Goal: Transaction & Acquisition: Purchase product/service

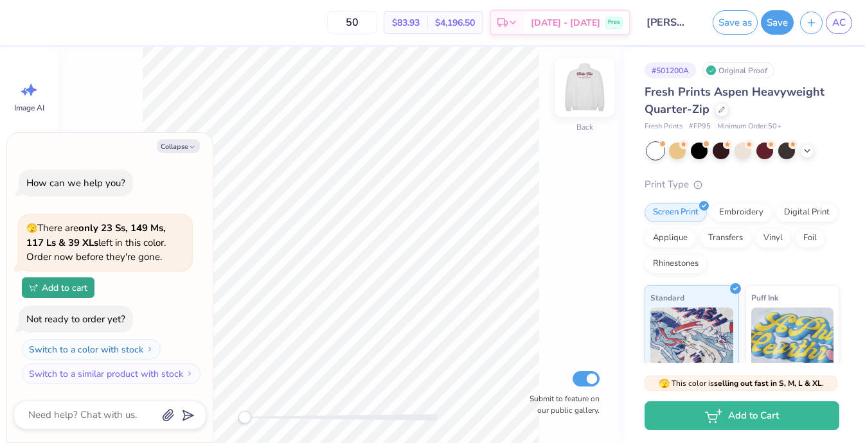
click at [587, 99] on img at bounding box center [584, 87] width 51 height 51
click at [593, 84] on img at bounding box center [584, 87] width 51 height 51
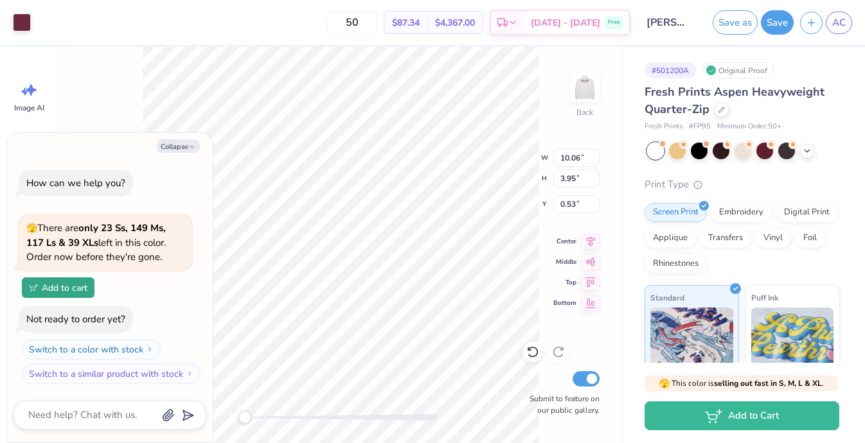
type textarea "x"
type input "5.79"
type input "2.27"
type input "2.21"
click at [817, 150] on div at bounding box center [743, 151] width 192 height 17
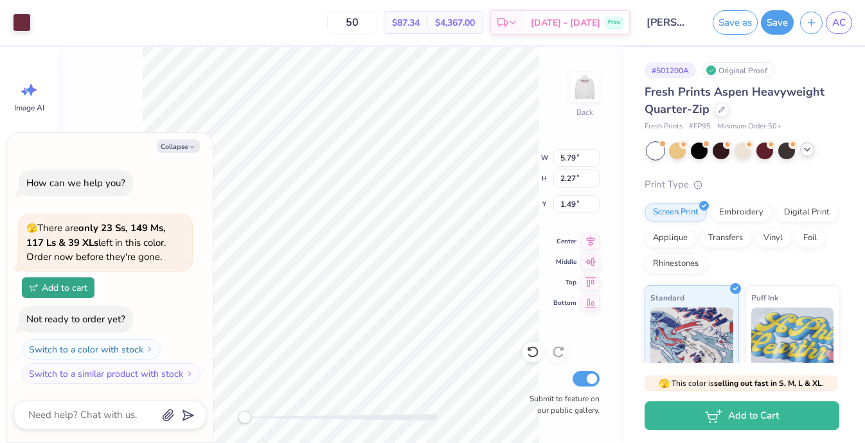
click at [805, 150] on icon at bounding box center [807, 150] width 10 height 10
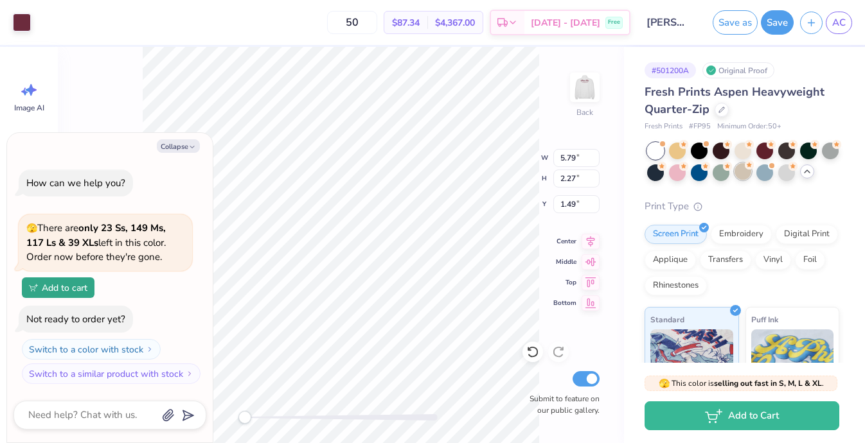
click at [744, 175] on div at bounding box center [743, 171] width 17 height 17
type textarea "x"
type input "1.86"
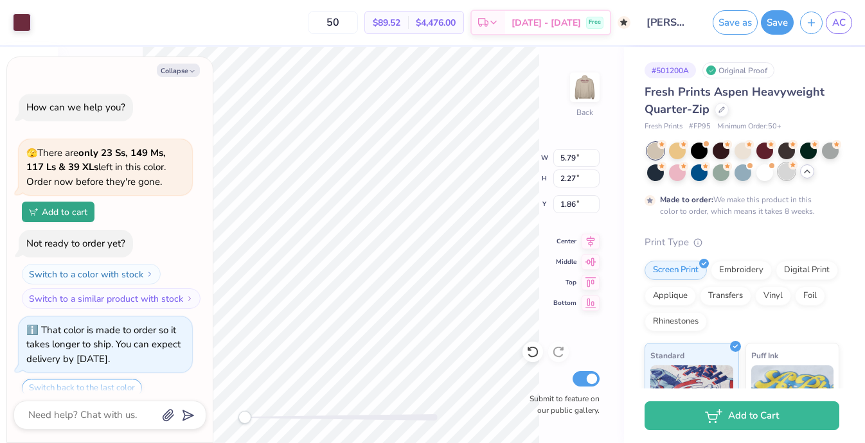
scroll to position [46, 0]
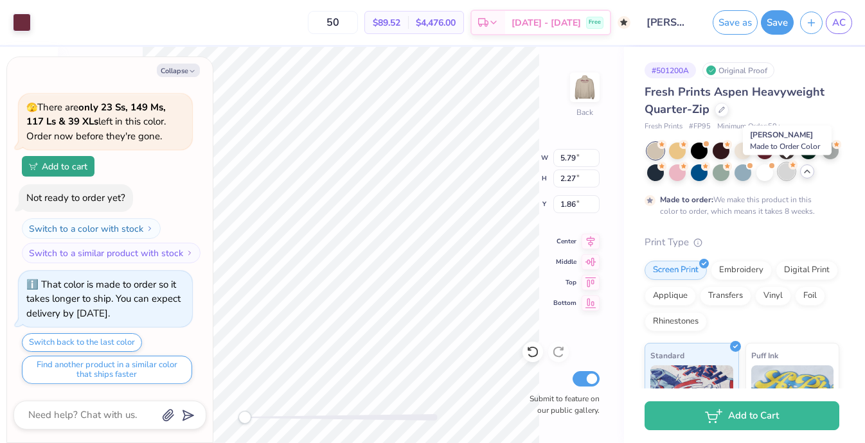
click at [785, 175] on div at bounding box center [786, 171] width 17 height 17
click at [832, 151] on div at bounding box center [830, 149] width 17 height 17
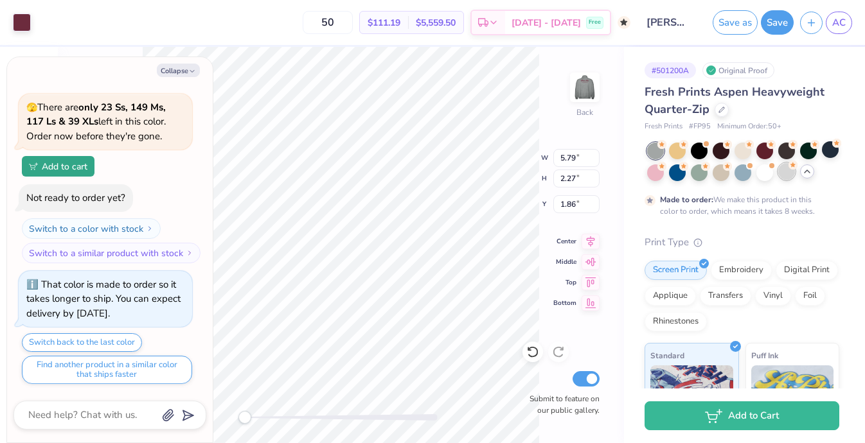
click at [780, 174] on div at bounding box center [786, 171] width 17 height 17
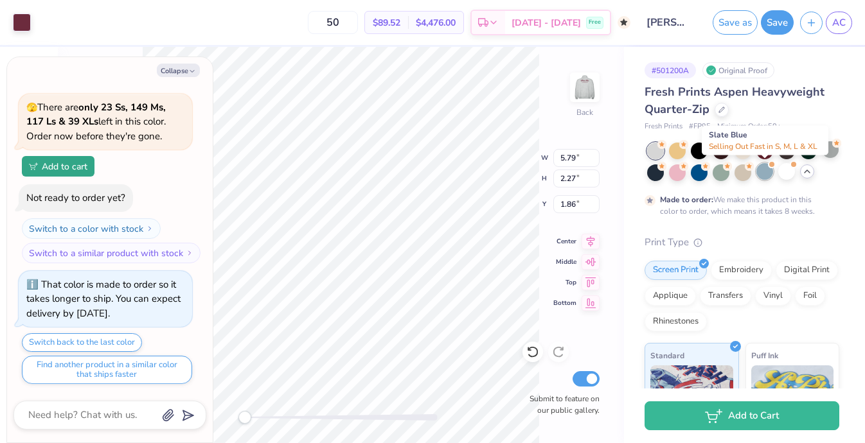
click at [761, 174] on div at bounding box center [765, 171] width 17 height 17
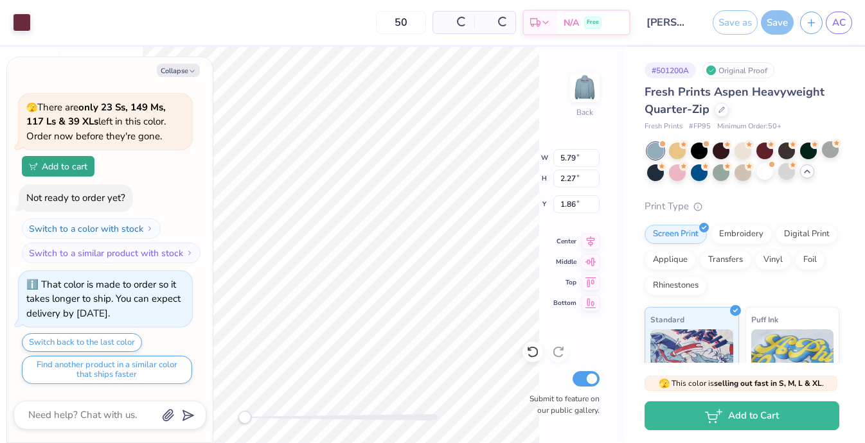
scroll to position [312, 0]
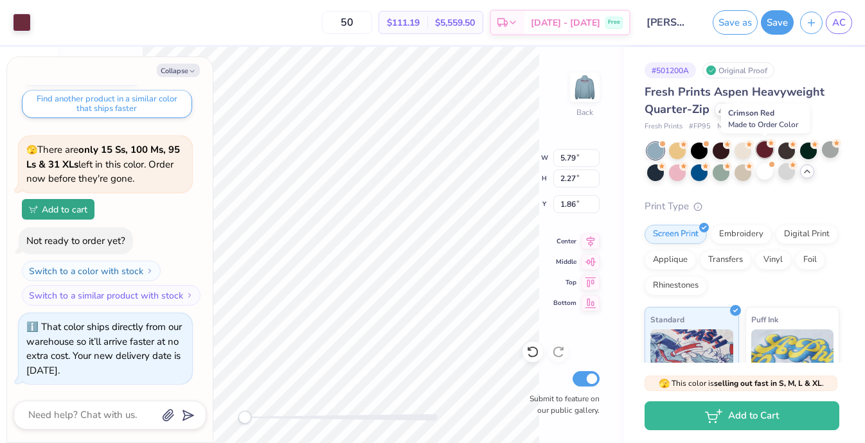
click at [762, 154] on div at bounding box center [765, 149] width 17 height 17
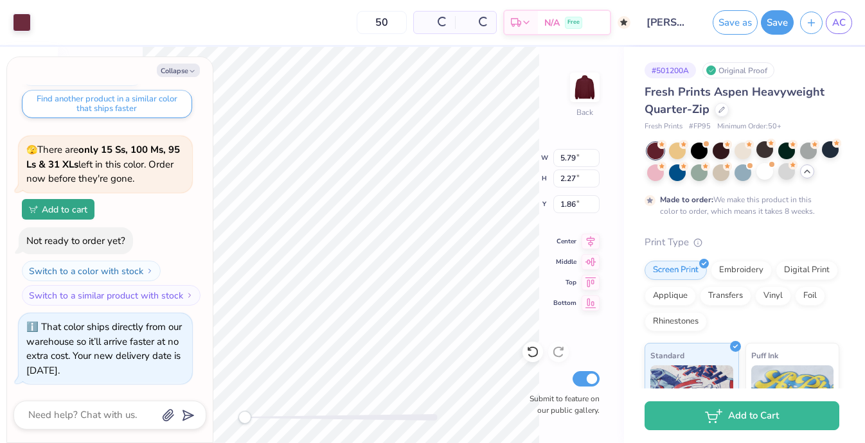
scroll to position [433, 0]
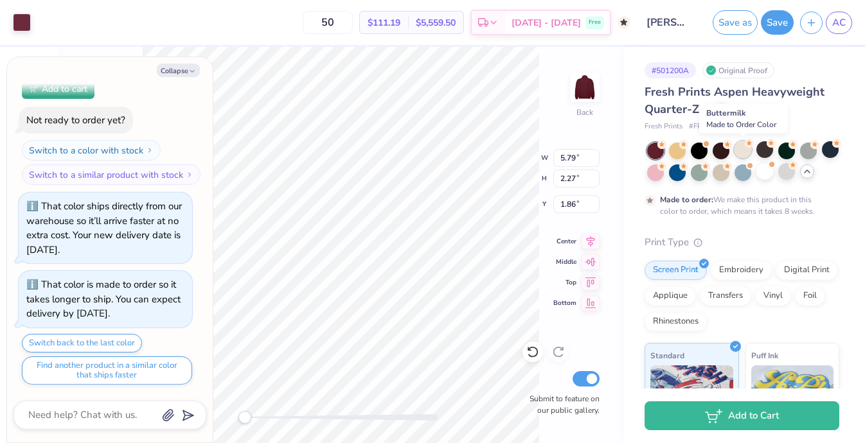
click at [740, 155] on div at bounding box center [743, 149] width 17 height 17
click at [715, 154] on div at bounding box center [721, 149] width 17 height 17
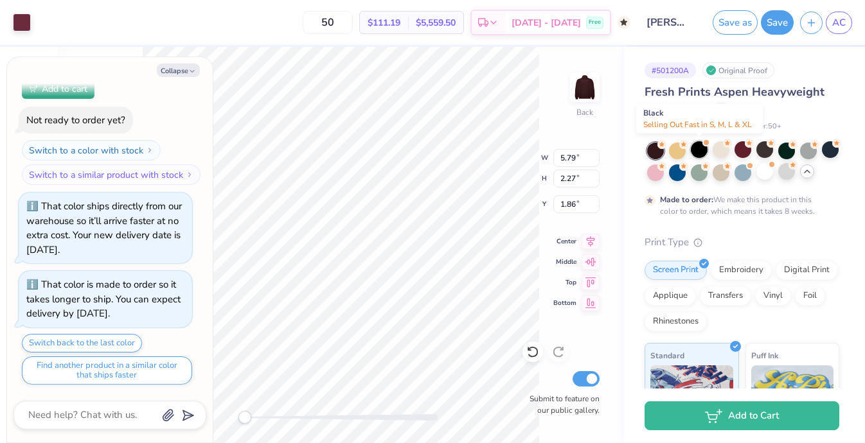
click at [694, 152] on div at bounding box center [699, 149] width 17 height 17
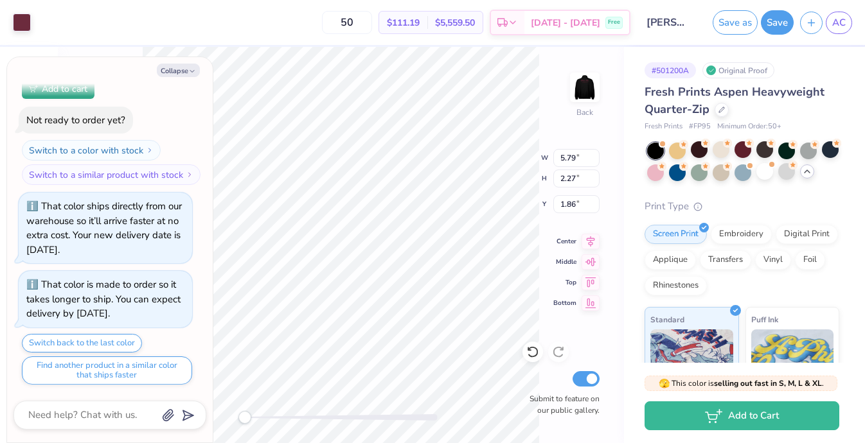
scroll to position [699, 0]
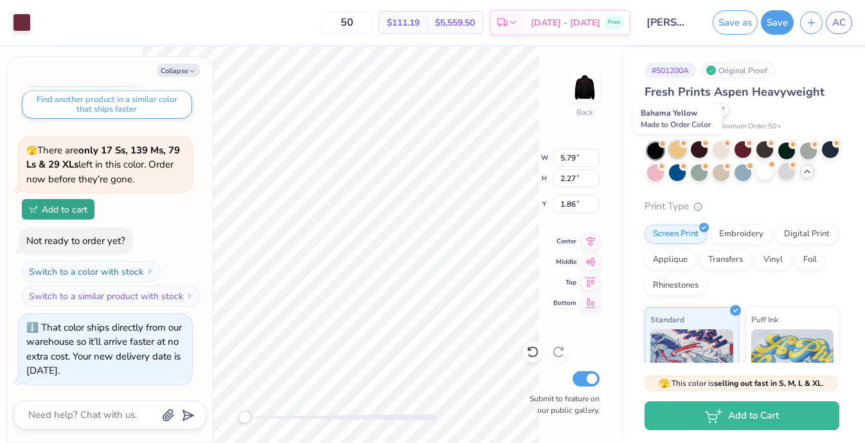
click at [683, 152] on div at bounding box center [677, 149] width 17 height 17
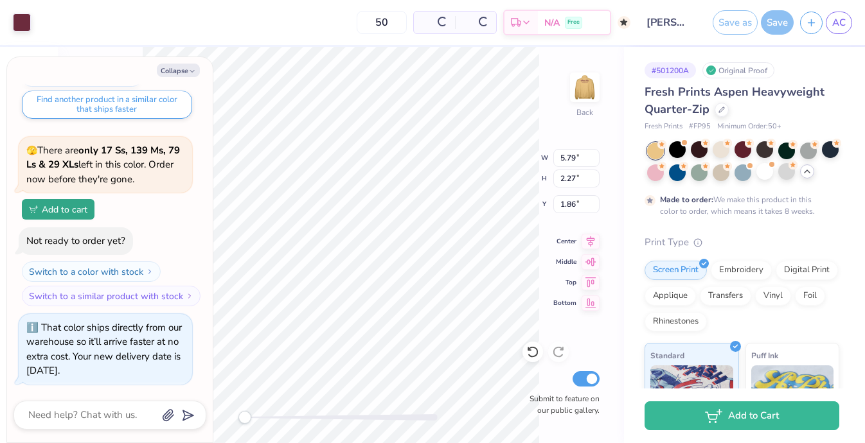
scroll to position [820, 0]
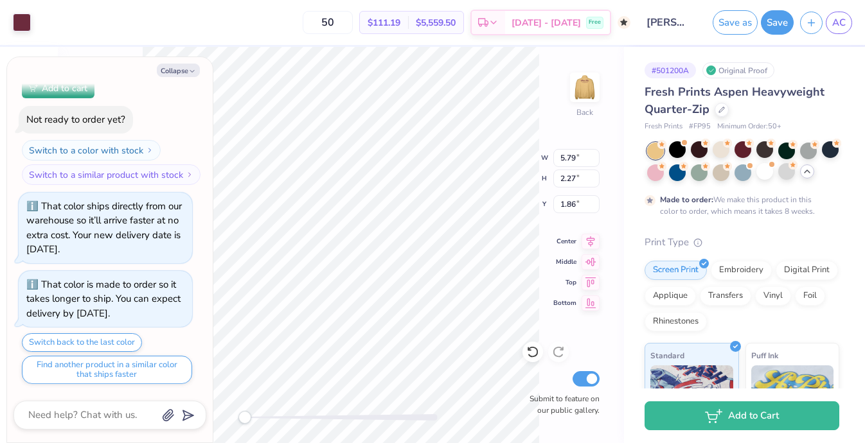
click at [644, 172] on div "# 501200A Original Proof Fresh Prints Aspen Heavyweight Quarter-Zip Fresh Print…" at bounding box center [744, 340] width 241 height 587
click at [648, 174] on div at bounding box center [655, 171] width 17 height 17
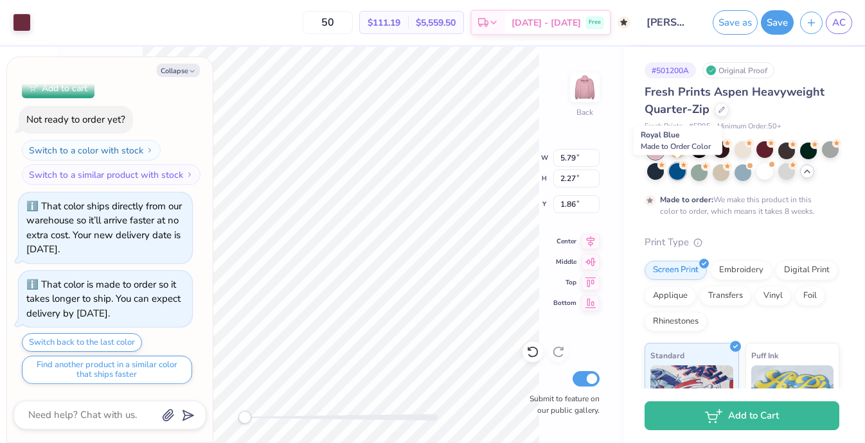
click at [683, 172] on div at bounding box center [677, 171] width 17 height 17
click at [707, 168] on circle at bounding box center [705, 165] width 9 height 9
click at [809, 172] on polyline at bounding box center [807, 171] width 5 height 3
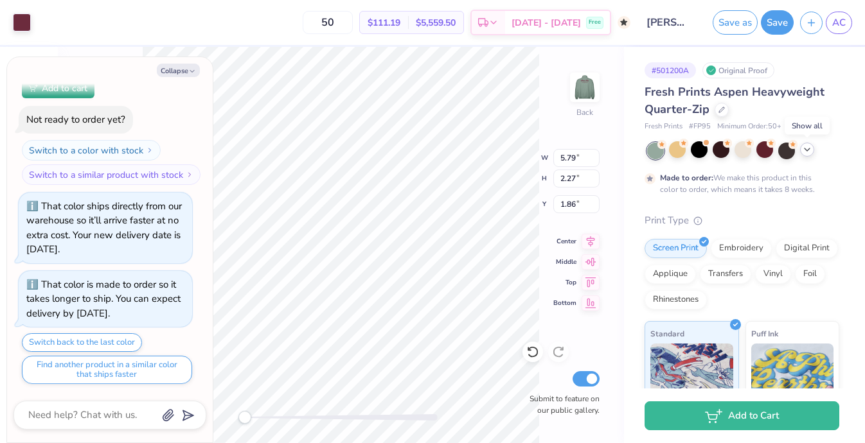
click at [803, 149] on icon at bounding box center [807, 150] width 10 height 10
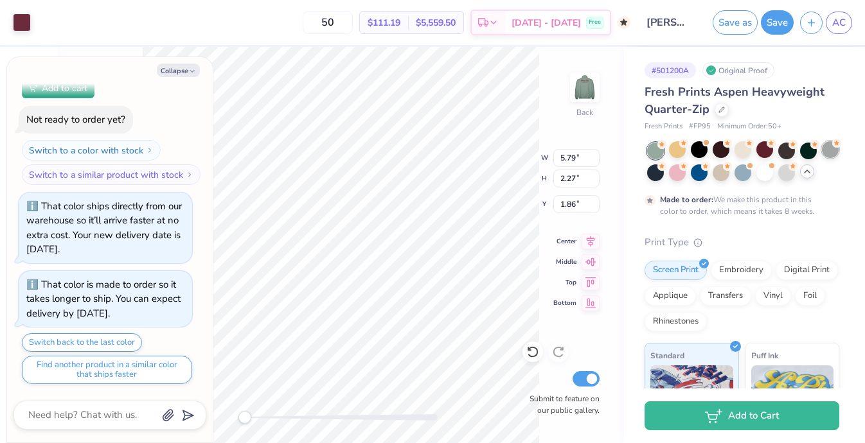
click at [831, 147] on div at bounding box center [830, 149] width 17 height 17
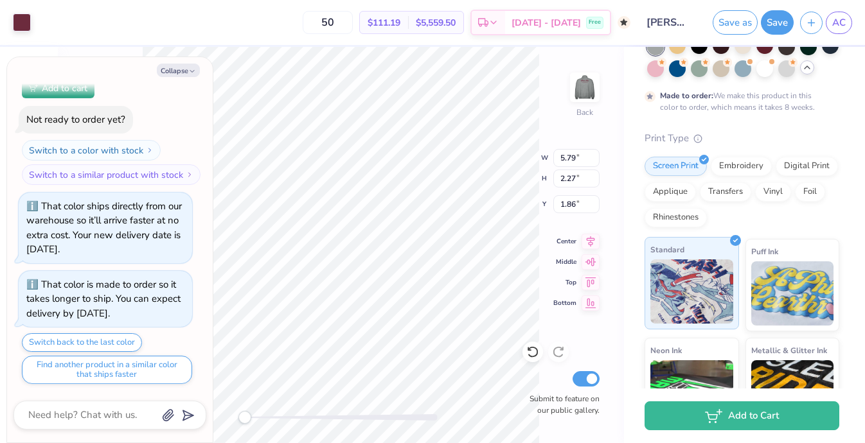
scroll to position [99, 0]
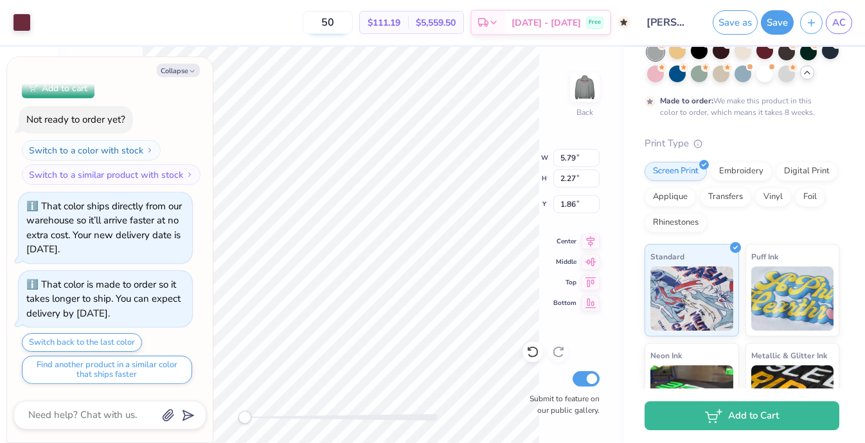
click at [353, 21] on input "50" at bounding box center [328, 22] width 50 height 23
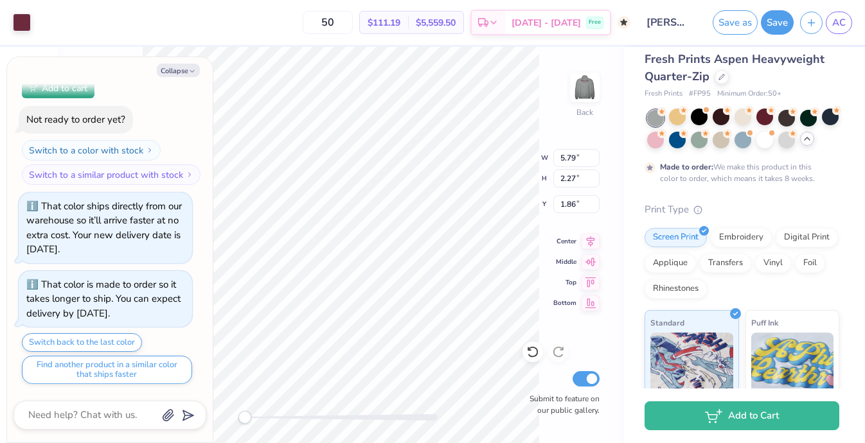
scroll to position [0, 0]
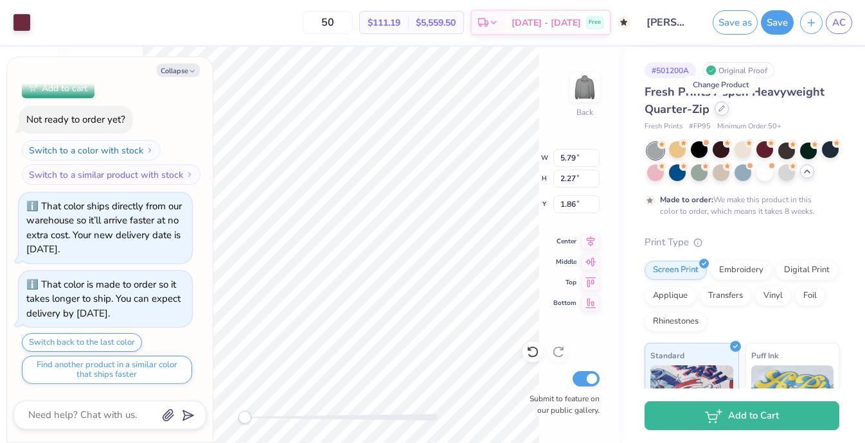
click at [723, 109] on icon at bounding box center [722, 108] width 6 height 6
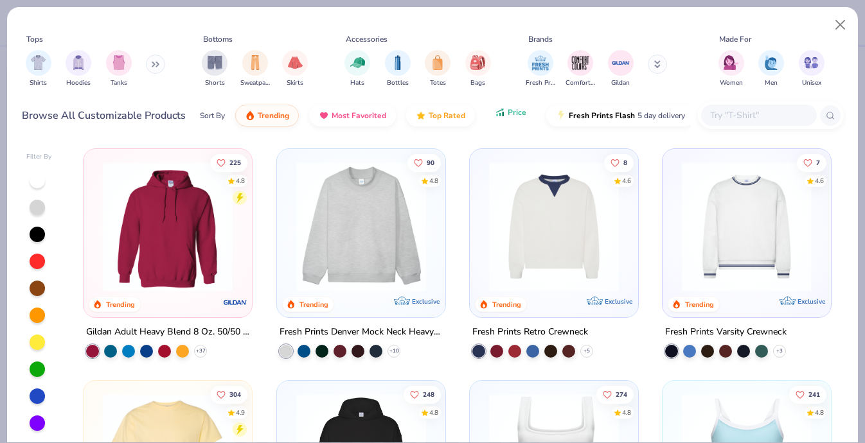
click at [519, 118] on button "Price" at bounding box center [510, 113] width 51 height 22
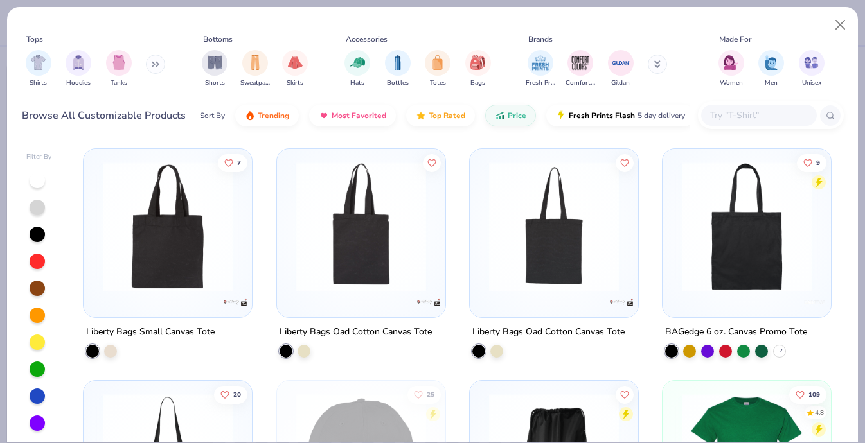
click at [151, 71] on button at bounding box center [155, 64] width 19 height 19
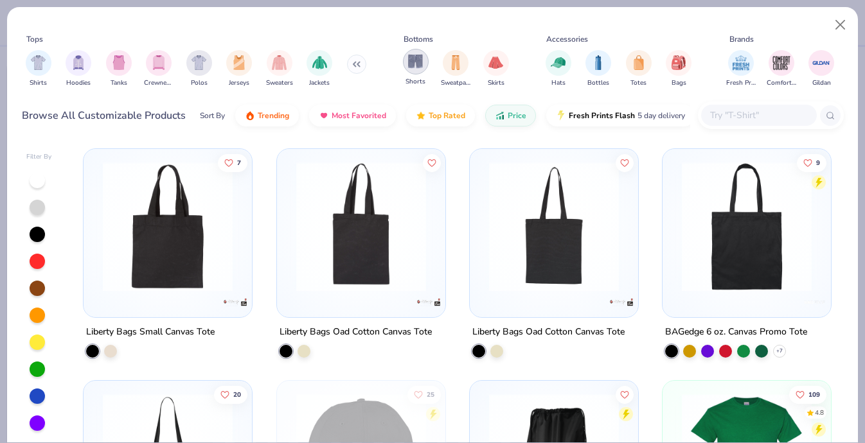
scroll to position [0, 1]
click at [278, 66] on img "filter for Sweaters" at bounding box center [278, 61] width 15 height 15
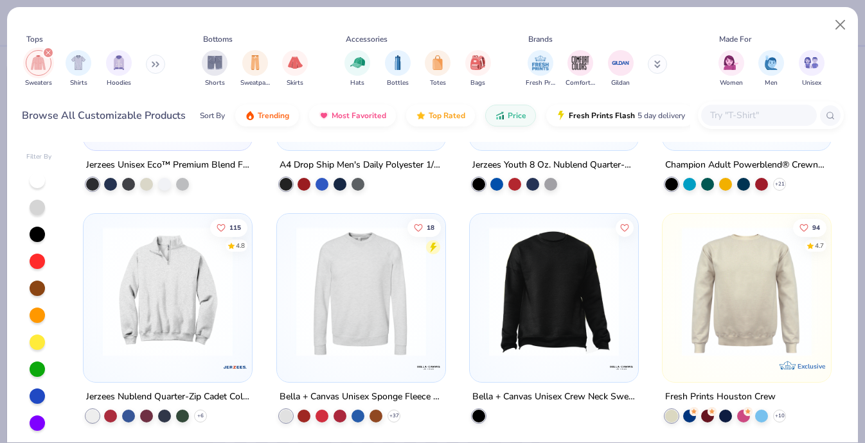
scroll to position [1106, 0]
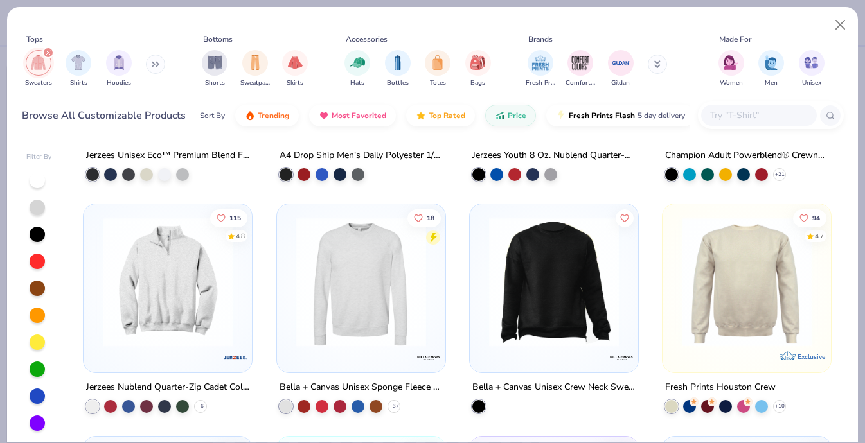
click at [193, 330] on img at bounding box center [167, 282] width 143 height 130
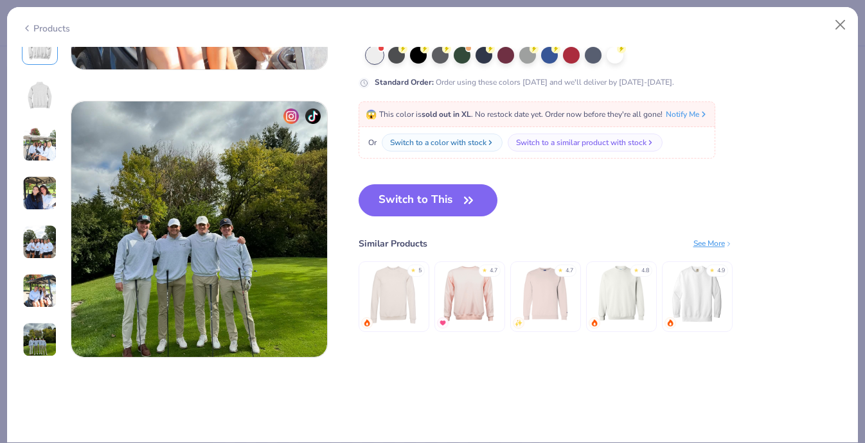
scroll to position [1645, 0]
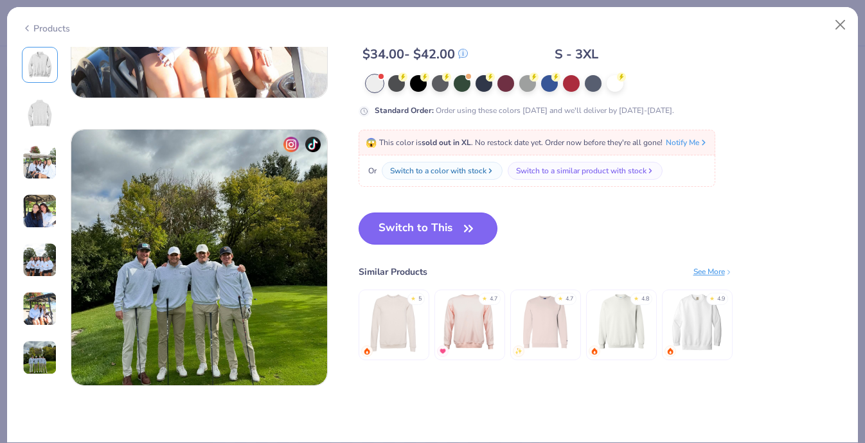
click at [411, 220] on button "Switch to This" at bounding box center [428, 229] width 139 height 32
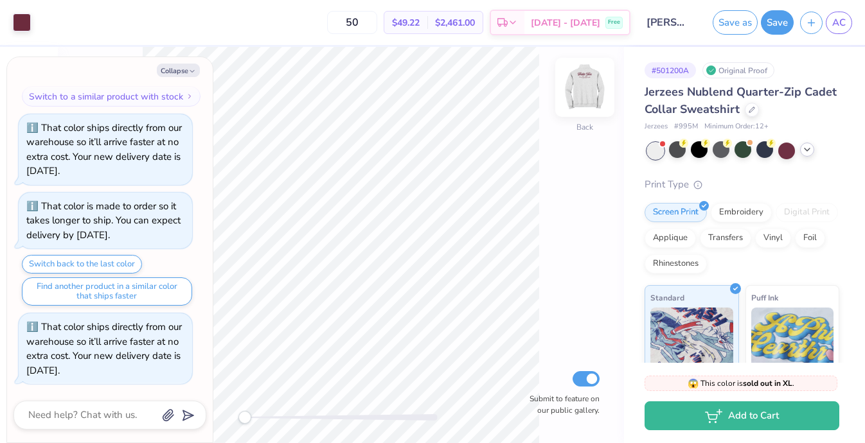
click at [585, 90] on img at bounding box center [584, 87] width 51 height 51
click at [577, 91] on img at bounding box center [584, 87] width 51 height 51
type textarea "x"
click at [377, 22] on input "50" at bounding box center [352, 22] width 50 height 23
type input "5"
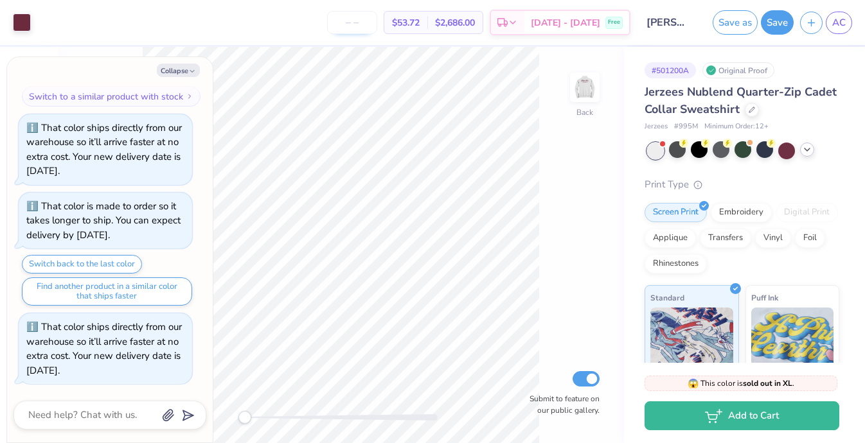
type textarea "x"
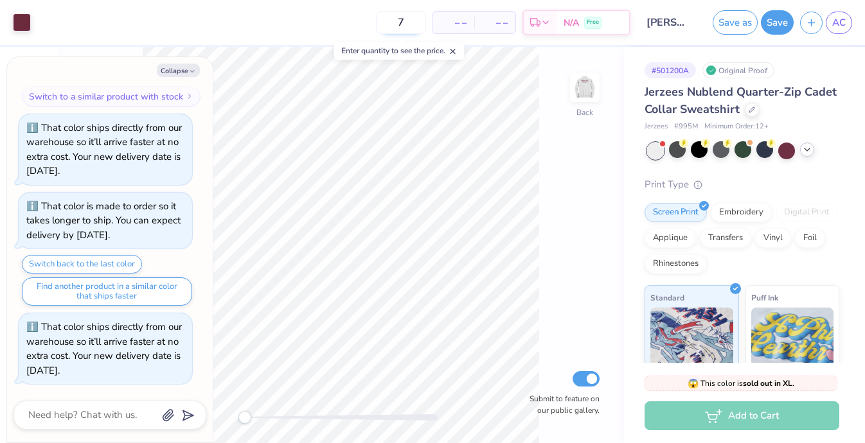
type input "70"
type textarea "x"
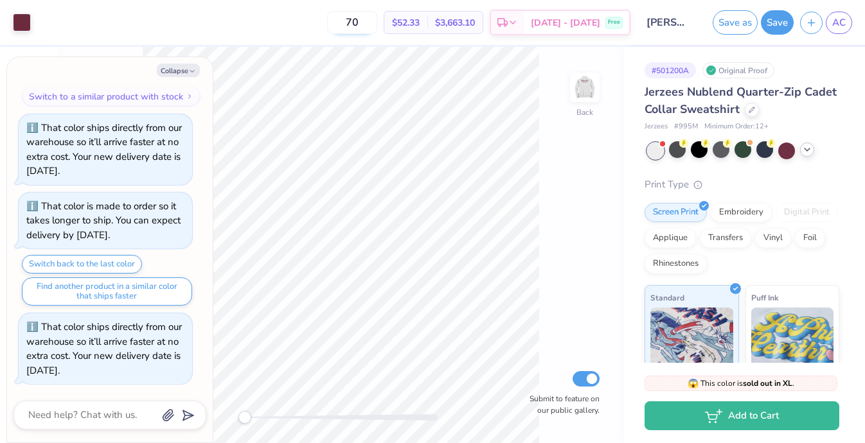
type input "7"
type textarea "x"
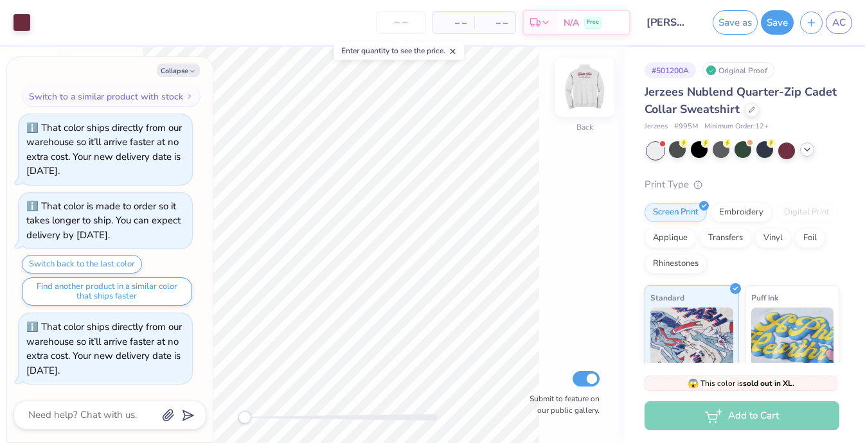
click at [598, 103] on img at bounding box center [584, 87] width 51 height 51
type textarea "x"
click at [404, 21] on input "number" at bounding box center [401, 22] width 50 height 23
type input "60"
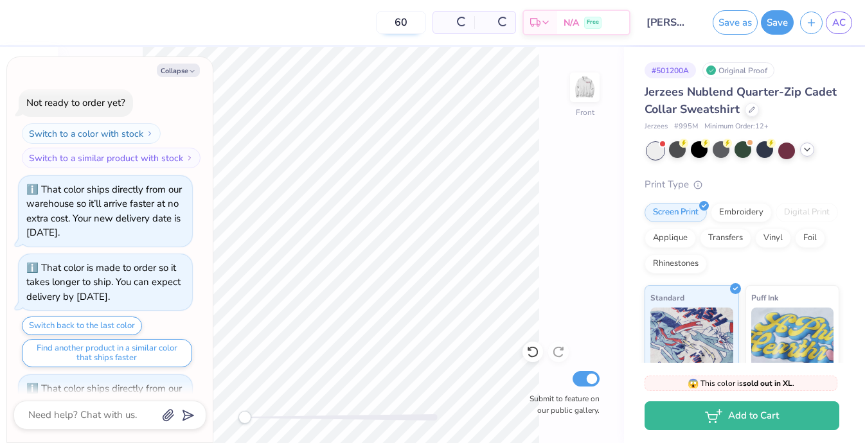
scroll to position [899, 0]
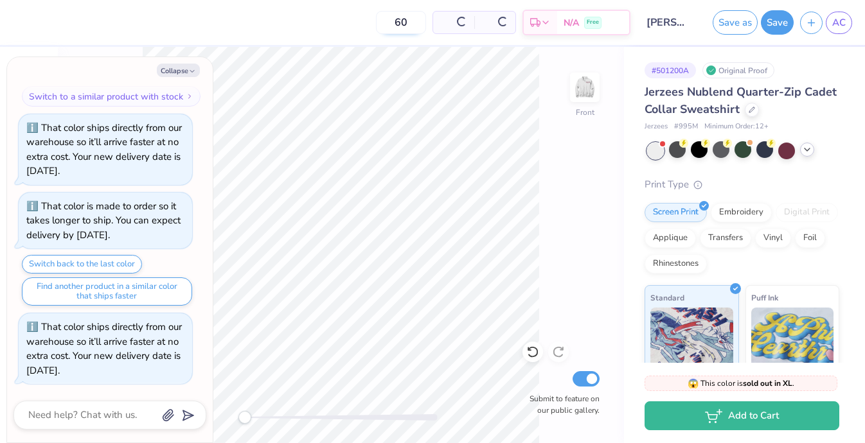
type textarea "x"
type input "6"
type textarea "x"
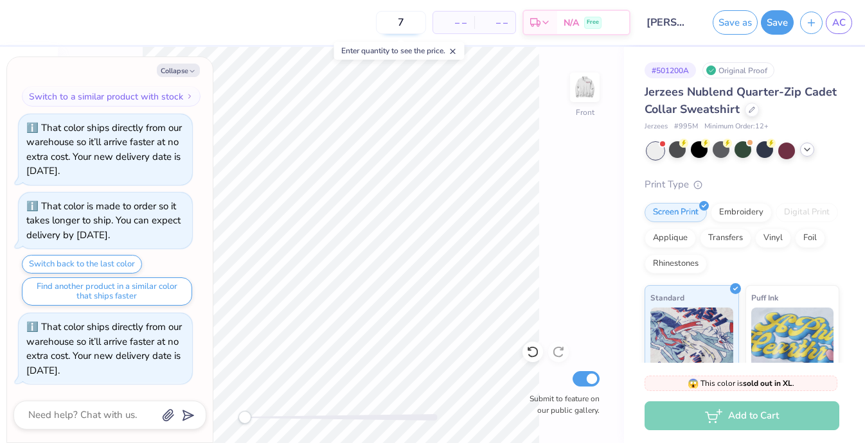
type input "70"
type textarea "x"
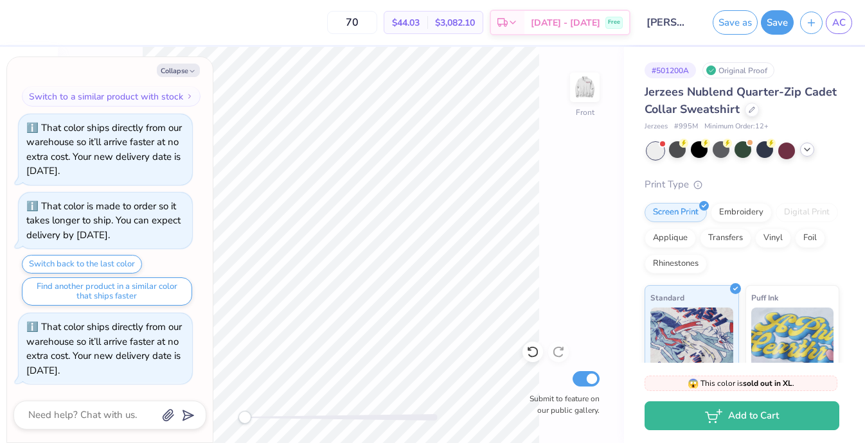
type input "70"
click at [829, 125] on div "Jerzees # 995M Minimum Order: 12 +" at bounding box center [742, 126] width 195 height 11
drag, startPoint x: 379, startPoint y: 22, endPoint x: 341, endPoint y: 16, distance: 37.8
click at [341, 16] on div "70 $44.03 Per Item $3,082.10 Total Est. Delivery Sep 23 - 26 Free" at bounding box center [324, 22] width 611 height 45
type textarea "x"
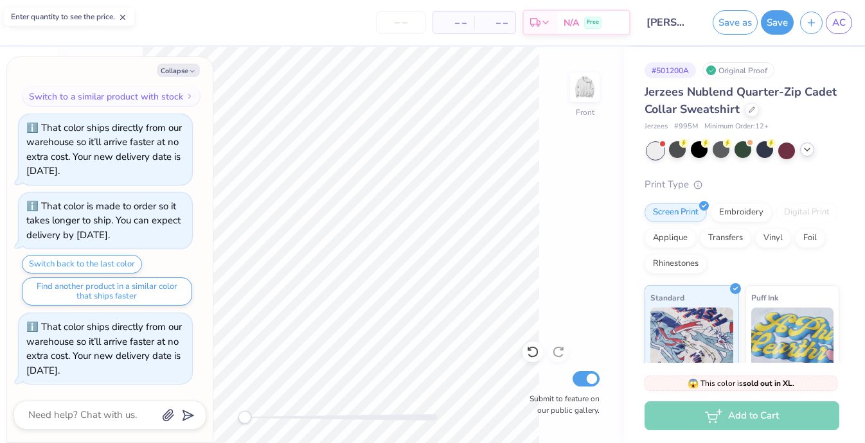
scroll to position [837, 0]
click at [586, 87] on img at bounding box center [584, 87] width 51 height 51
click at [721, 152] on div at bounding box center [721, 149] width 17 height 17
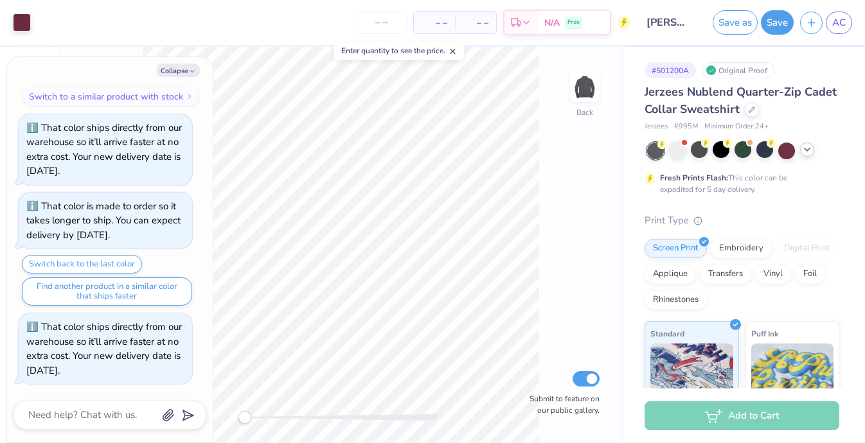
click at [650, 147] on div at bounding box center [655, 151] width 17 height 17
click at [647, 147] on div at bounding box center [655, 151] width 17 height 17
click at [807, 150] on polyline at bounding box center [807, 149] width 5 height 3
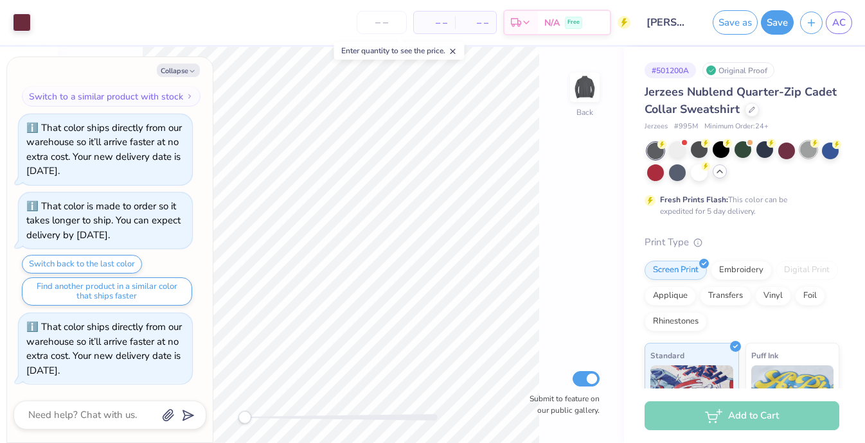
click at [809, 149] on div at bounding box center [808, 149] width 17 height 17
click at [193, 10] on div "– – Per Item – – Total Est. Delivery N/A Free" at bounding box center [333, 22] width 593 height 45
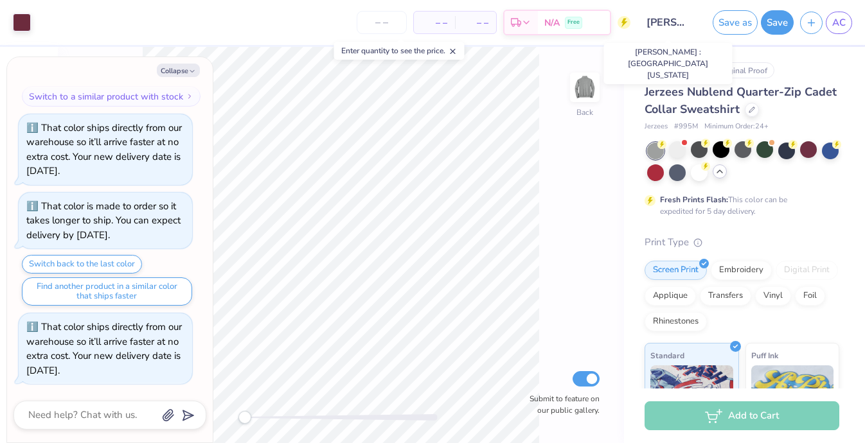
click at [664, 22] on input "Valerie Pardo : University of Iowa" at bounding box center [668, 23] width 63 height 26
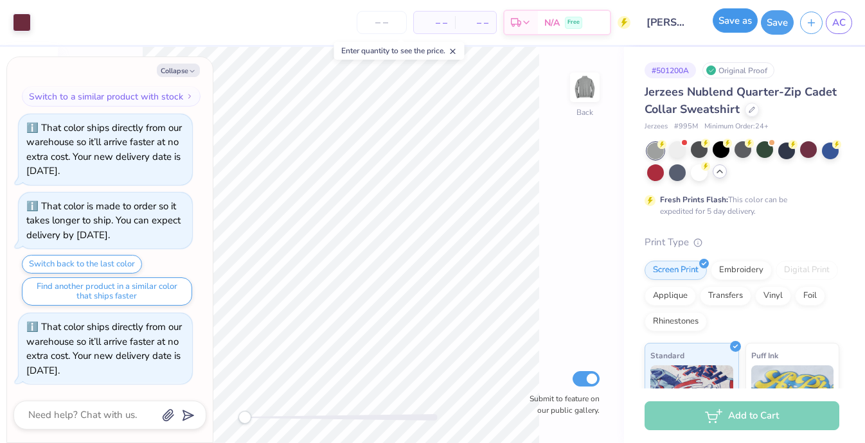
click at [737, 18] on button "Save as" at bounding box center [735, 20] width 45 height 24
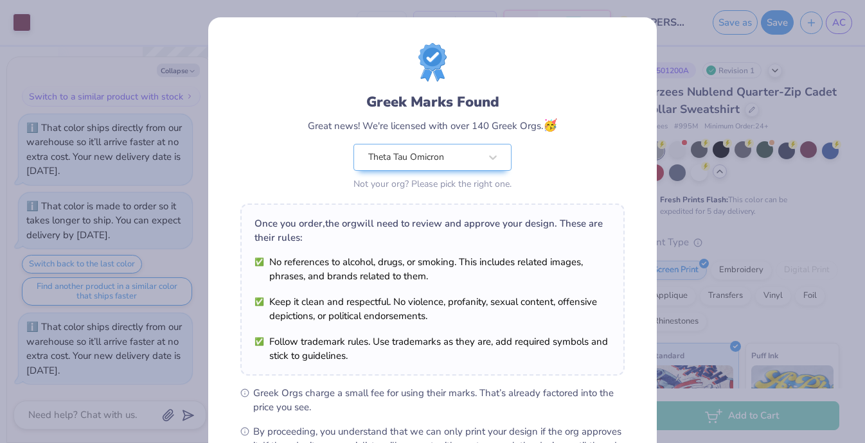
scroll to position [158, 0]
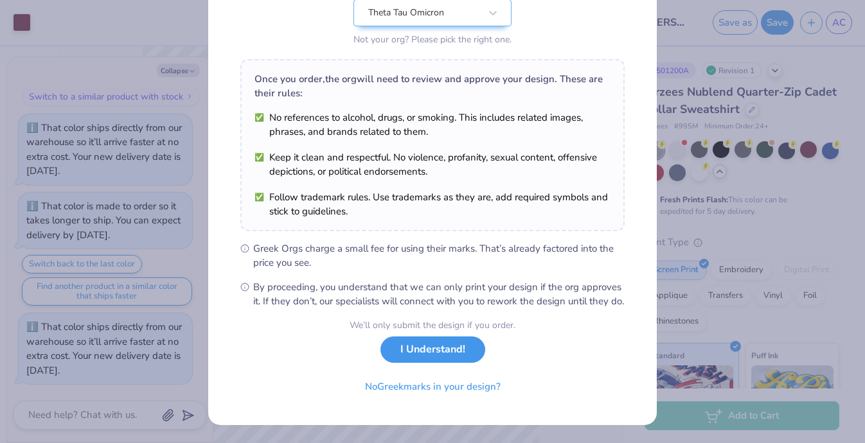
click at [447, 363] on button "I Understand!" at bounding box center [433, 350] width 105 height 26
type textarea "x"
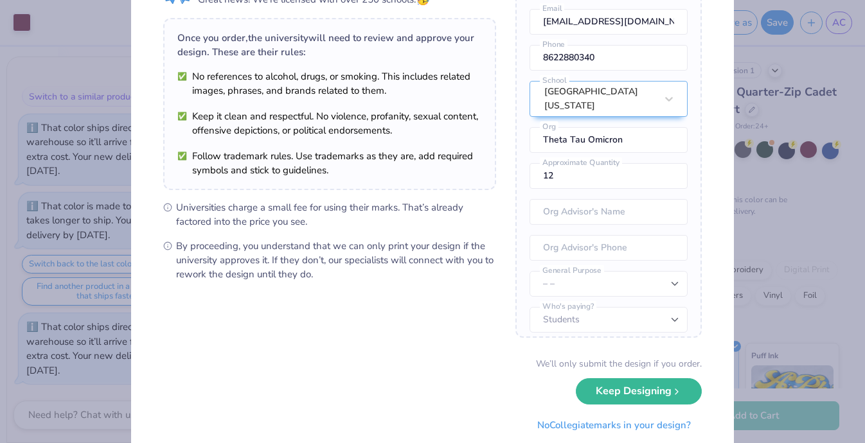
scroll to position [116, 0]
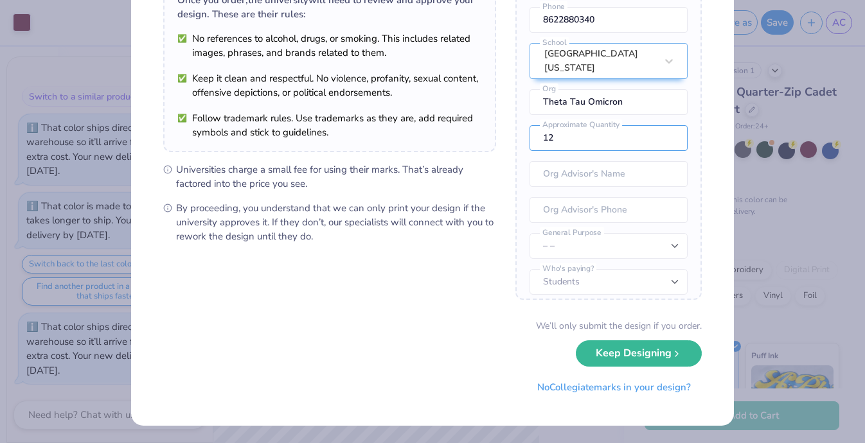
drag, startPoint x: 608, startPoint y: 129, endPoint x: 522, endPoint y: 128, distance: 86.1
click at [522, 129] on div "Once you place your order, we’ll need this info to get their approval: Ashley C…" at bounding box center [608, 113] width 186 height 373
type input "70"
click at [612, 175] on input "text" at bounding box center [609, 174] width 158 height 26
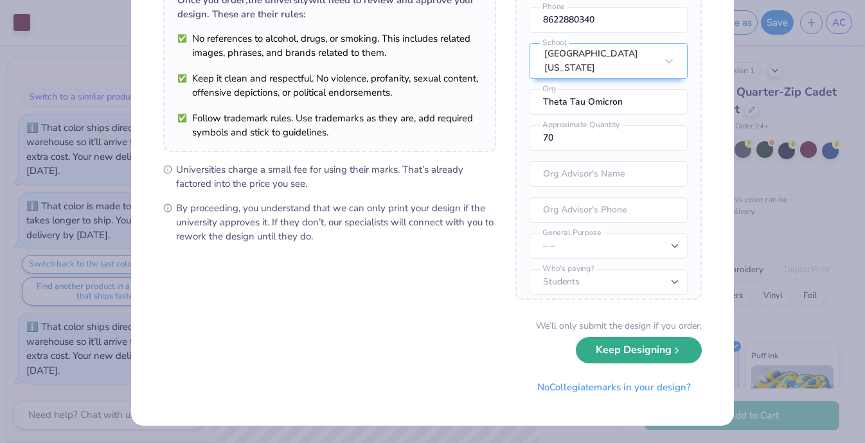
click at [624, 362] on button "Keep Designing" at bounding box center [639, 350] width 126 height 26
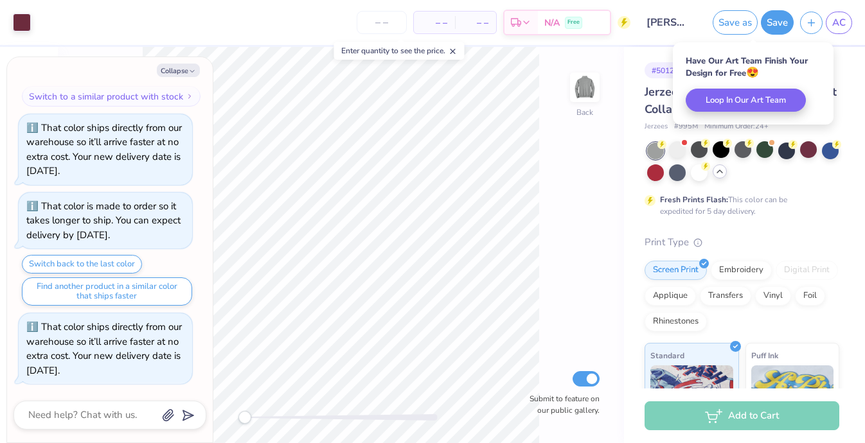
scroll to position [0, 0]
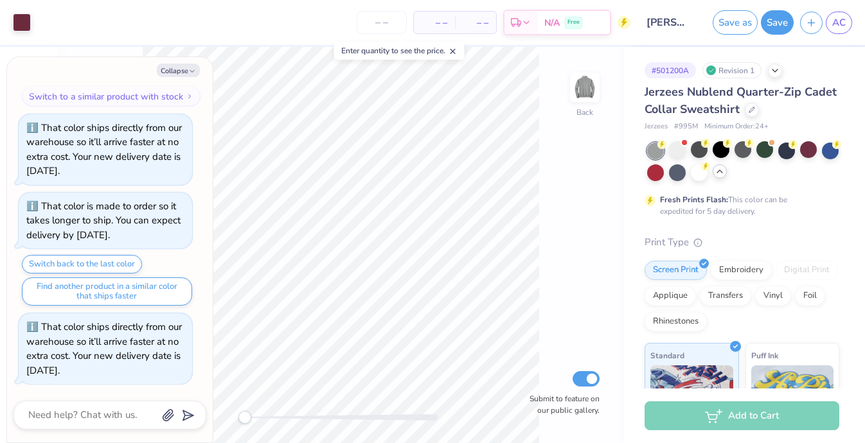
click at [803, 218] on div "Jerzees Nublend Quarter-Zip Cadet Collar Sweatshirt Jerzees # 995M Minimum Orde…" at bounding box center [742, 359] width 195 height 550
click at [836, 26] on span "AC" at bounding box center [838, 22] width 13 height 15
type textarea "x"
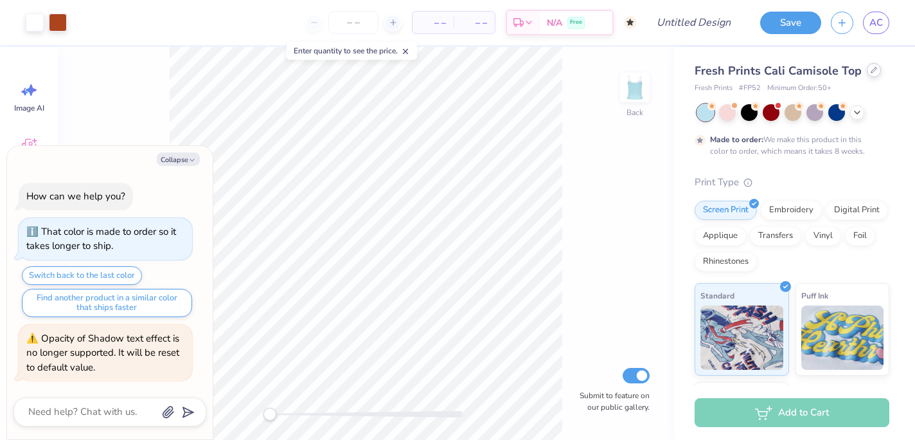
click at [871, 68] on icon at bounding box center [874, 70] width 6 height 6
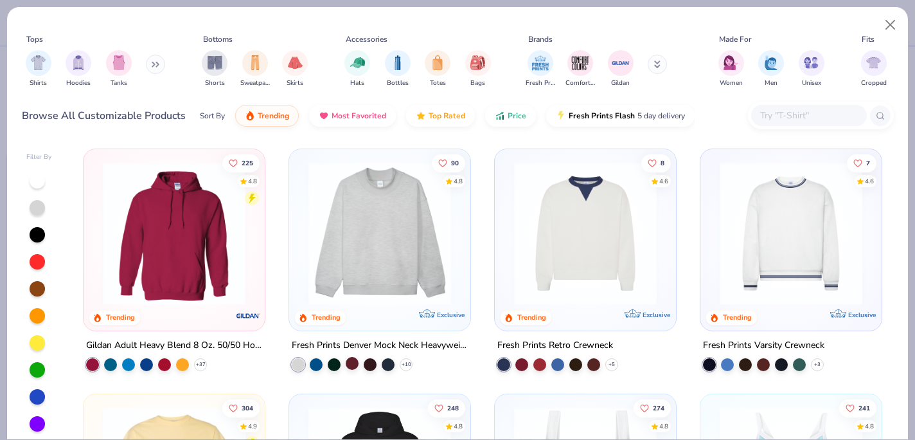
click at [352, 364] on div at bounding box center [352, 363] width 13 height 13
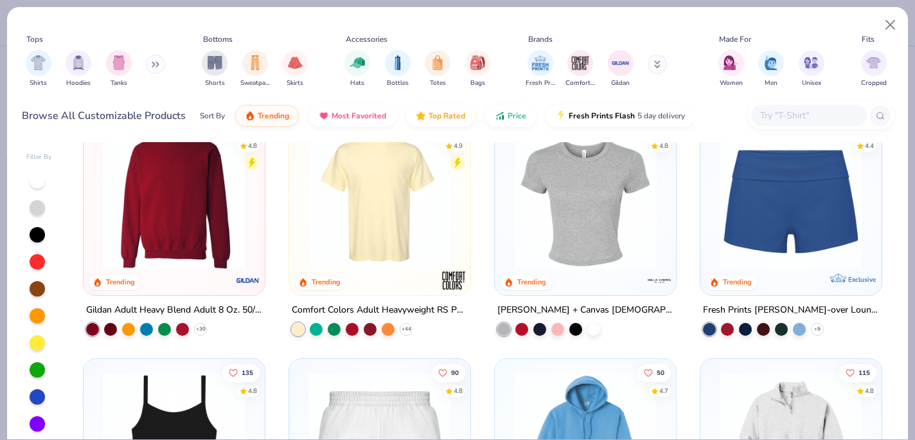
scroll to position [812, 0]
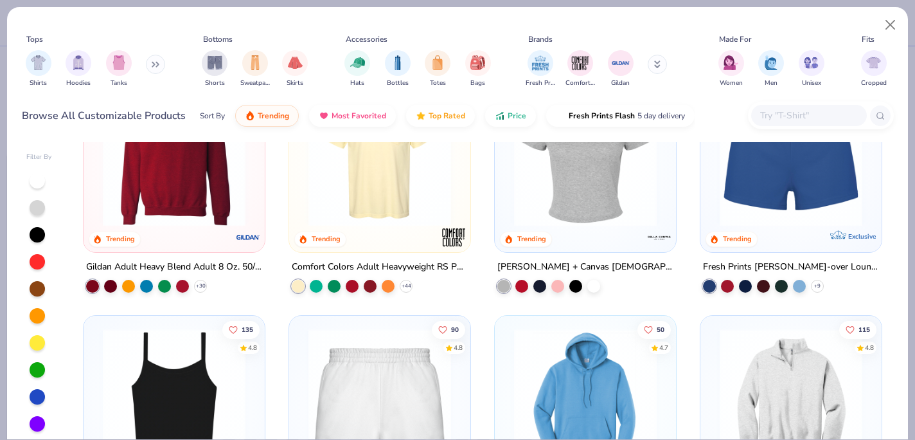
click at [182, 212] on img at bounding box center [174, 155] width 156 height 143
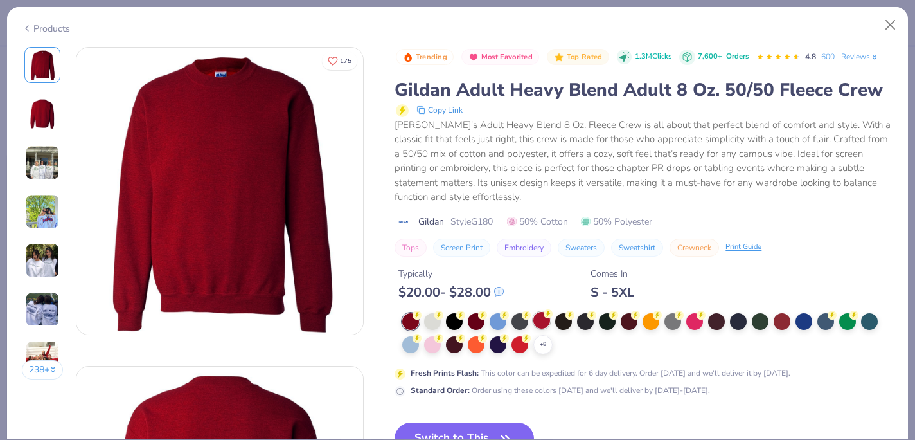
click at [546, 321] on div at bounding box center [541, 320] width 17 height 17
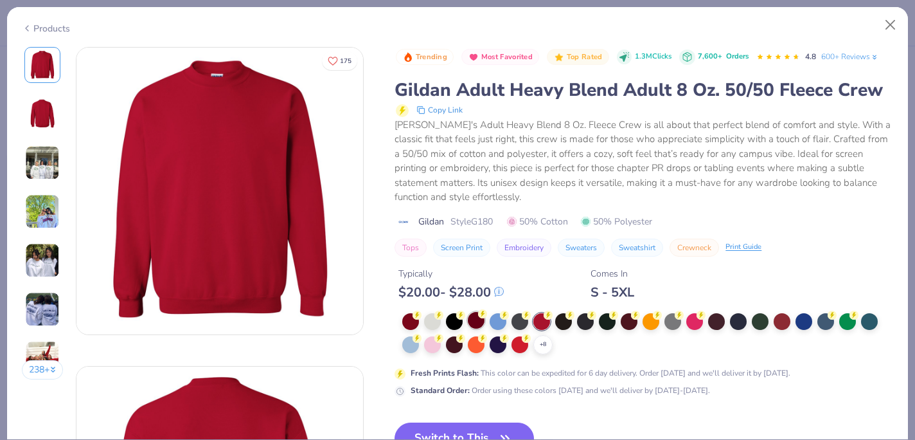
click at [478, 321] on div at bounding box center [476, 320] width 17 height 17
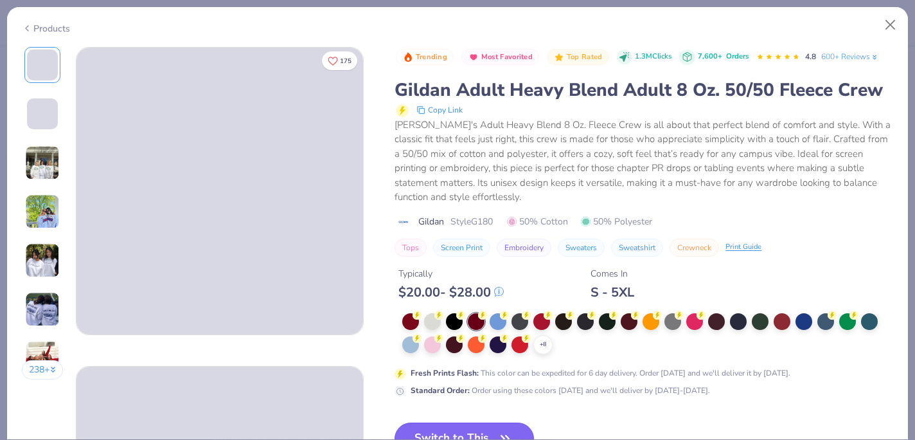
click at [476, 425] on button "Switch to This" at bounding box center [464, 438] width 139 height 32
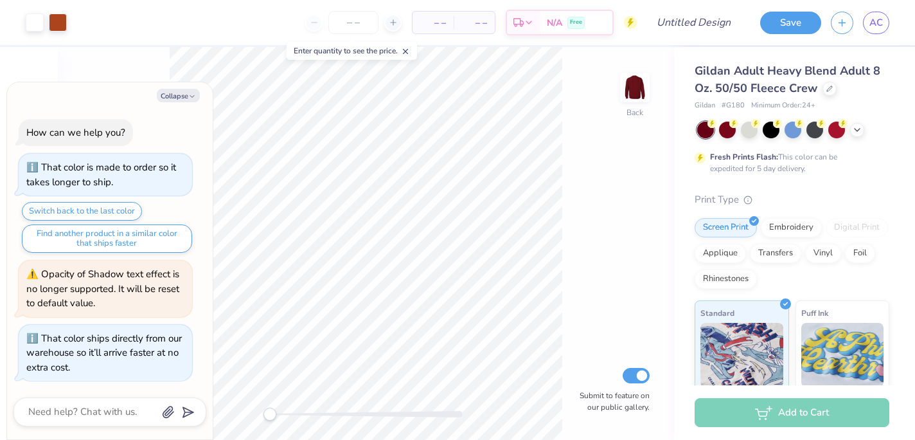
click at [409, 49] on icon at bounding box center [405, 51] width 9 height 9
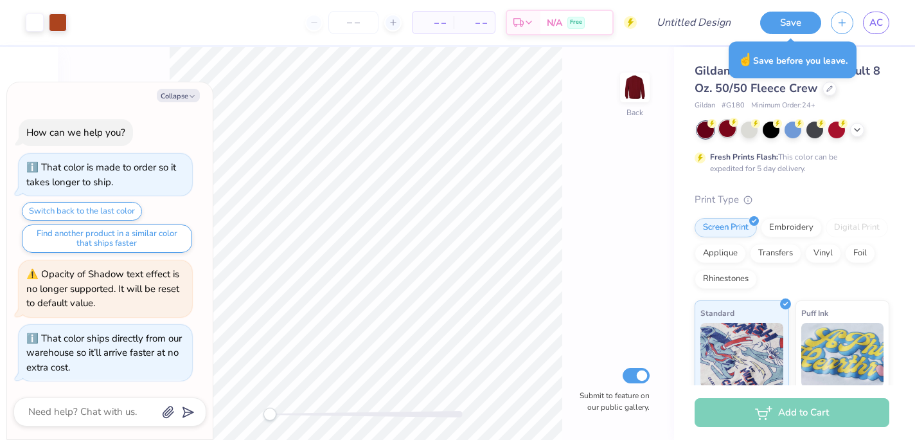
click at [733, 127] on div at bounding box center [727, 128] width 17 height 17
click at [629, 87] on img at bounding box center [634, 87] width 51 height 51
click at [629, 87] on img at bounding box center [635, 88] width 26 height 26
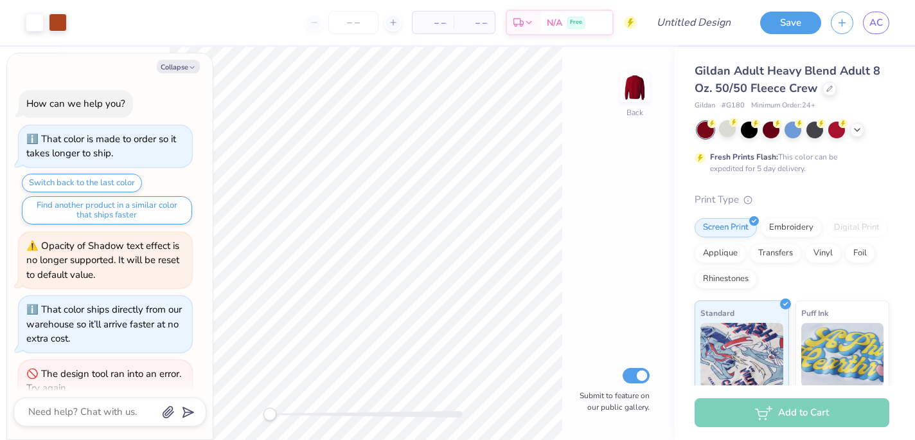
type textarea "x"
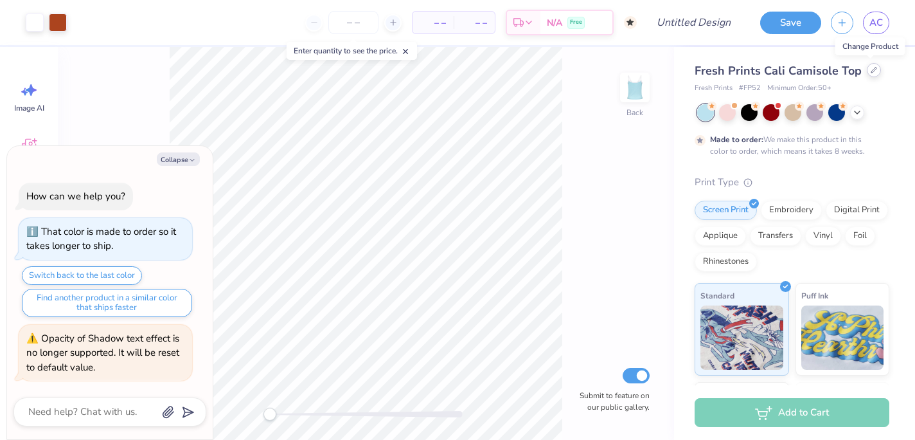
click at [871, 72] on icon at bounding box center [874, 70] width 6 height 6
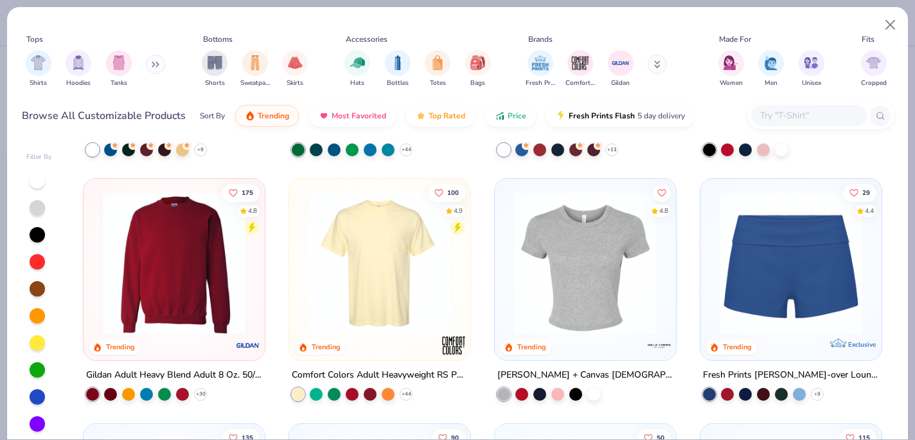
scroll to position [724, 0]
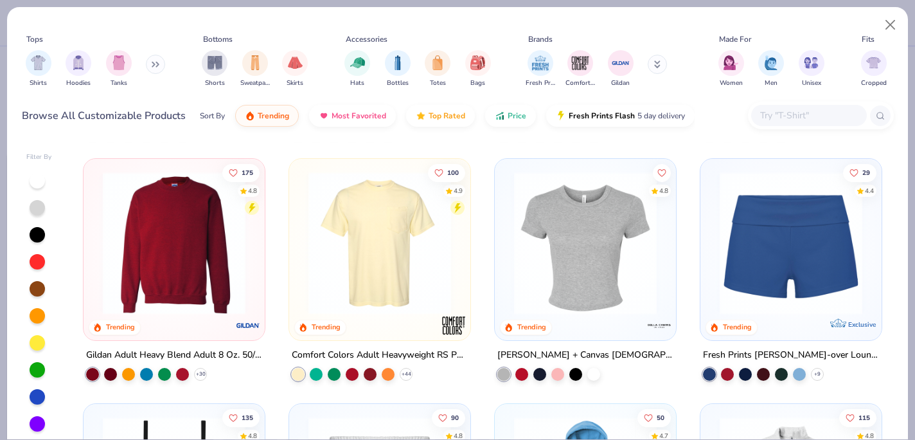
click at [162, 273] on img at bounding box center [174, 243] width 156 height 143
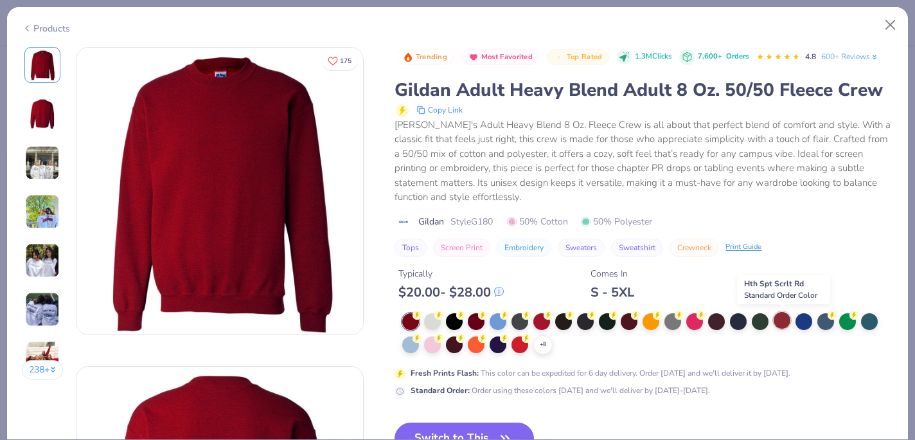
click at [782, 318] on div at bounding box center [782, 320] width 17 height 17
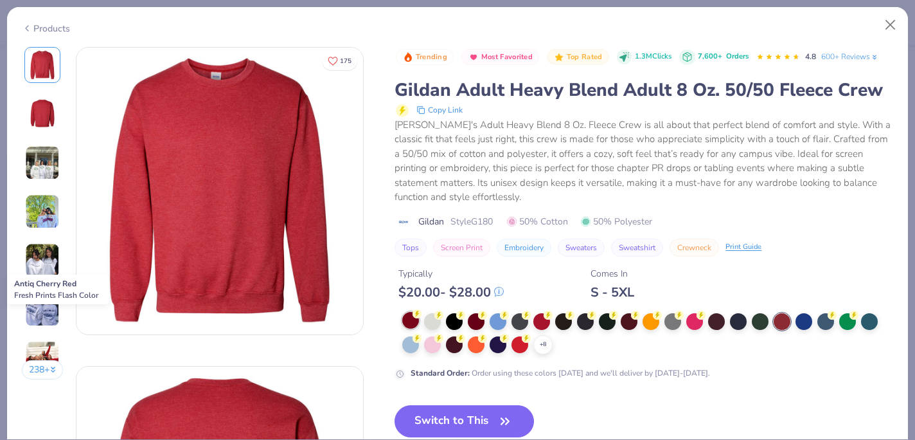
click at [407, 322] on div at bounding box center [410, 320] width 17 height 17
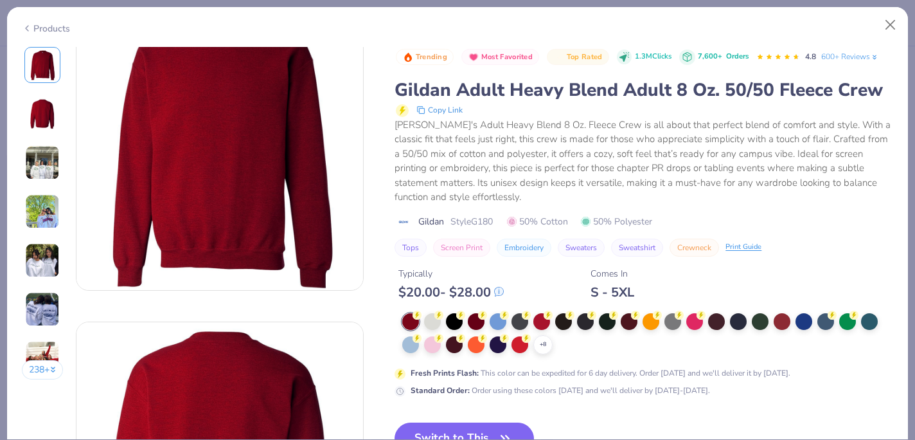
scroll to position [48, 0]
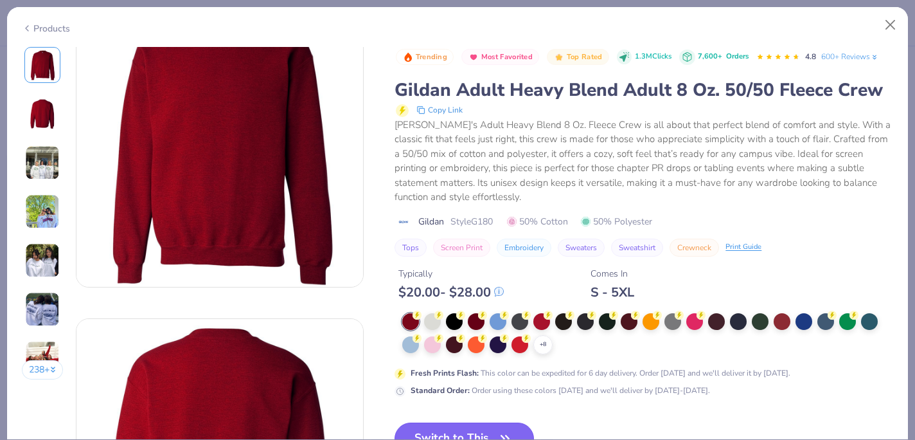
click at [472, 430] on button "Switch to This" at bounding box center [464, 438] width 139 height 32
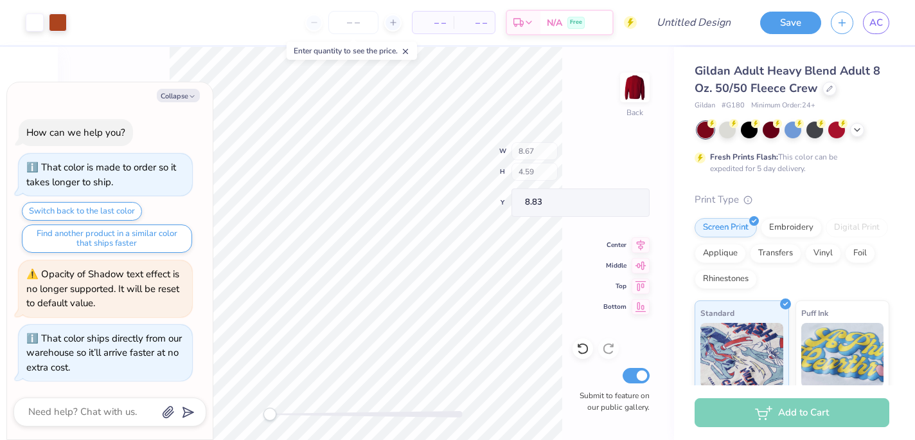
type textarea "x"
type input "8.55"
type input "2.36"
type input "3.47"
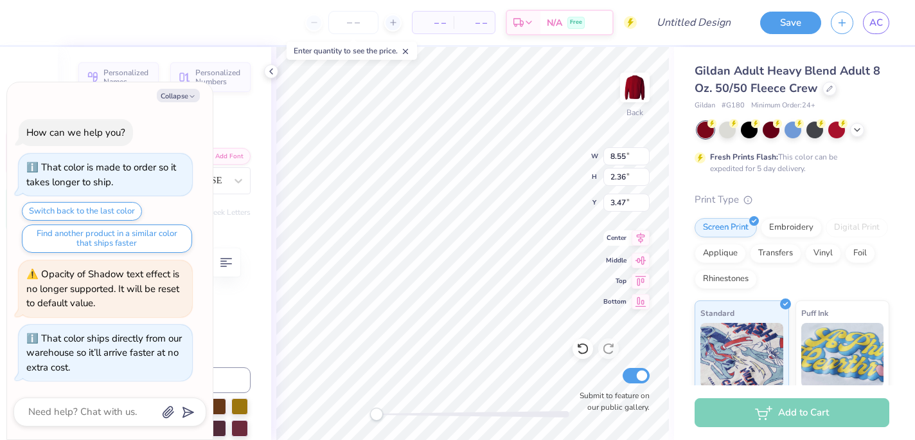
type textarea "x"
type textarea "T Phi0"
type textarea "x"
type textarea "Th Phi0"
type textarea "x"
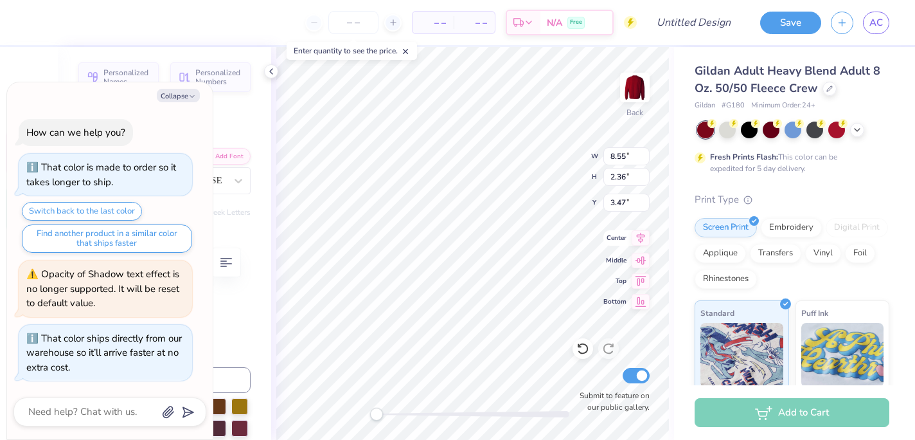
type textarea "Tha Phi0"
type textarea "x"
type textarea "Th Phi0"
type textarea "x"
type textarea "The Phi0"
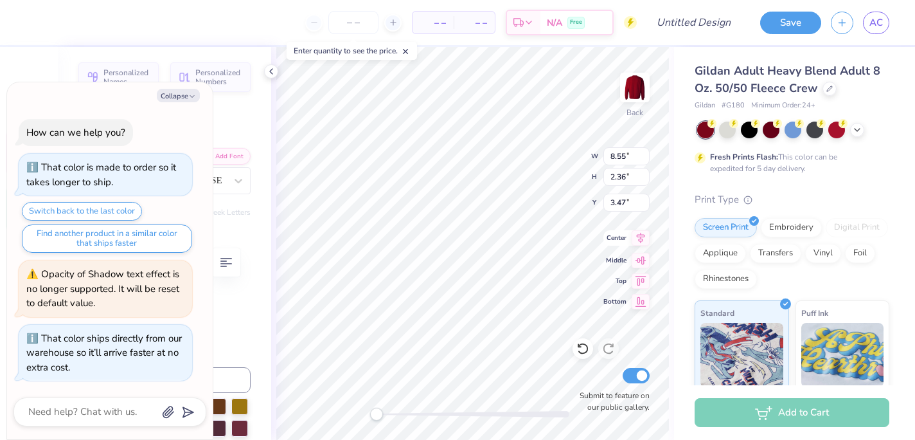
type textarea "x"
type textarea "Thet Phi0"
type textarea "x"
type textarea "Theta Phi0"
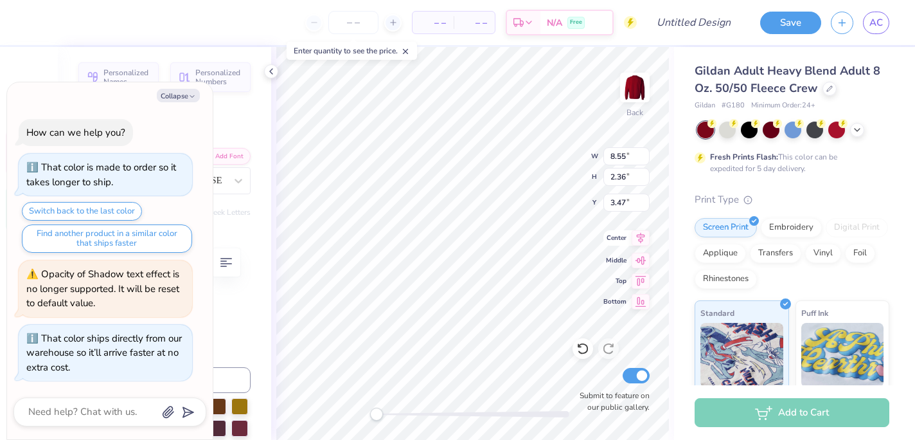
type textarea "x"
type textarea "Theta T"
type textarea "x"
type textarea "Theta Tau"
type textarea "x"
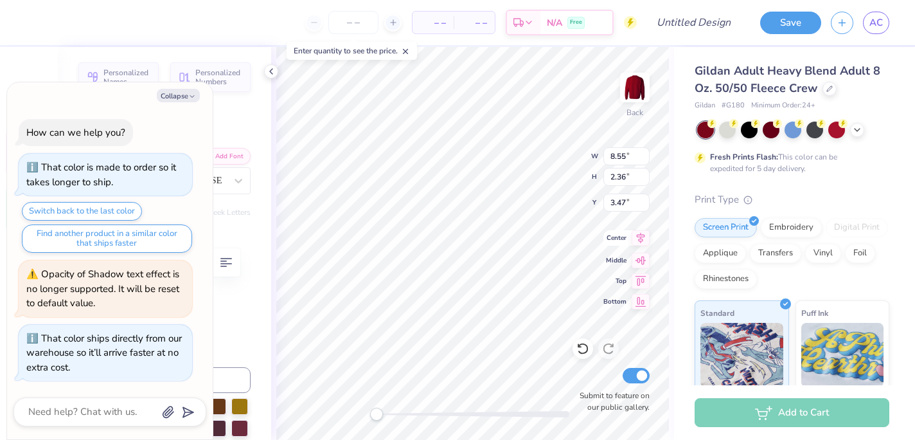
type input "1.95"
type input "0.72"
type input "5.46"
type textarea "x"
type textarea "202"
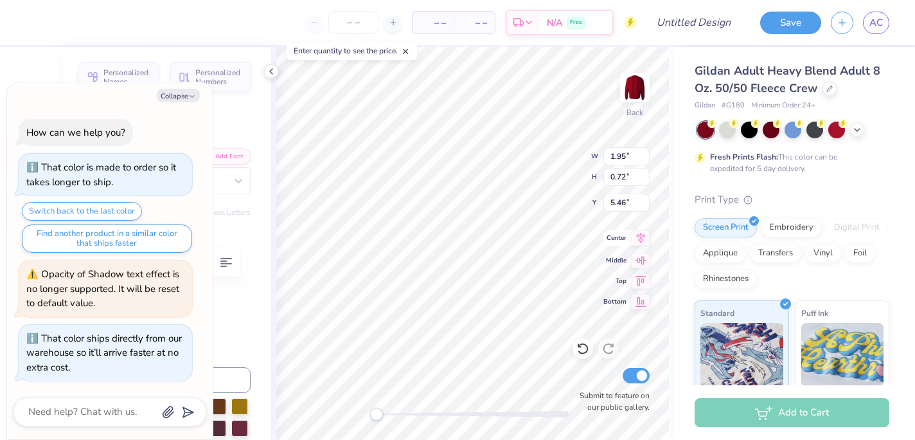
type textarea "x"
type textarea "2025"
type textarea "x"
type input "8.99"
type input "4.35"
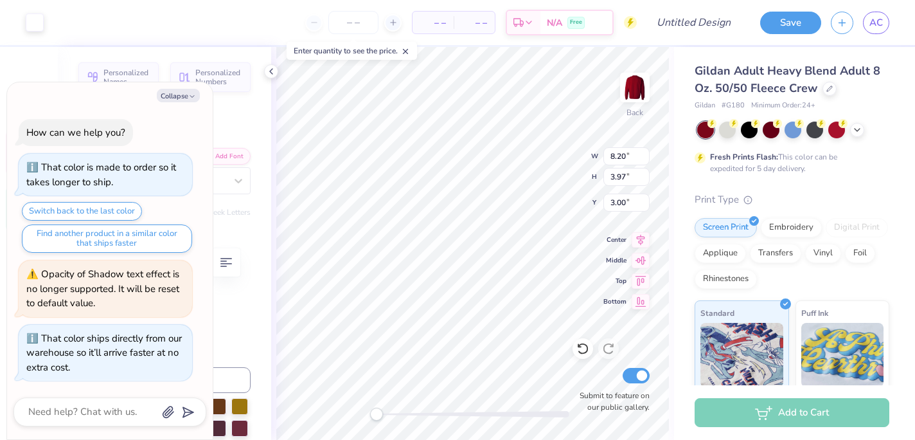
type input "2.62"
type textarea "x"
type input "6.85"
type input "2.31"
type input "3.46"
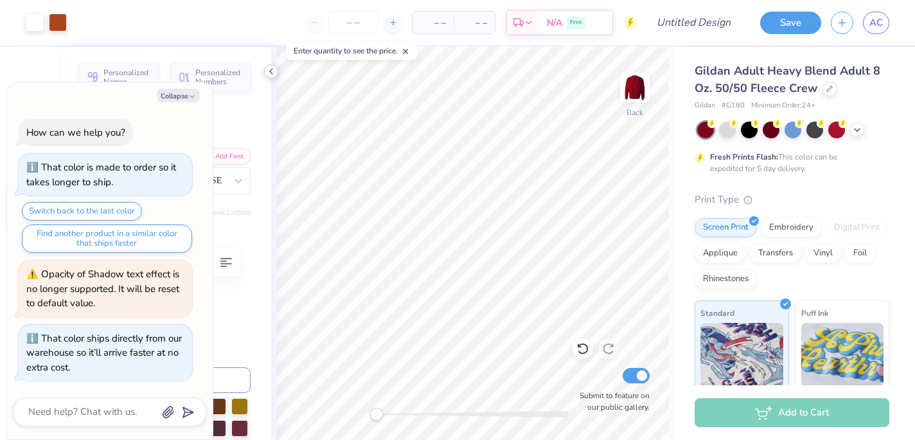
click at [269, 73] on icon at bounding box center [271, 71] width 10 height 10
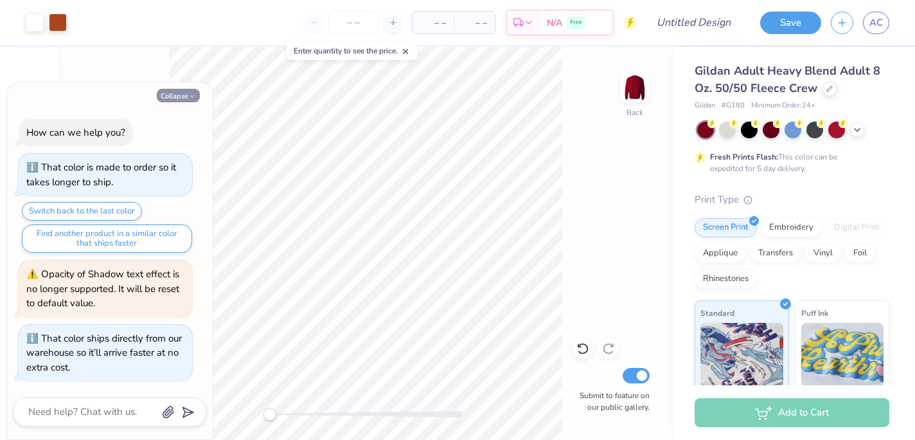
click at [181, 90] on button "Collapse" at bounding box center [178, 95] width 43 height 13
type textarea "x"
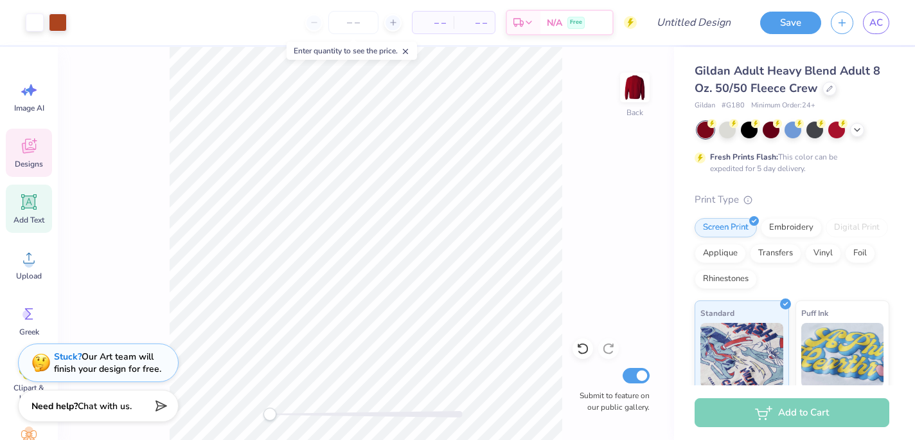
click at [32, 157] on div "Designs" at bounding box center [29, 153] width 46 height 48
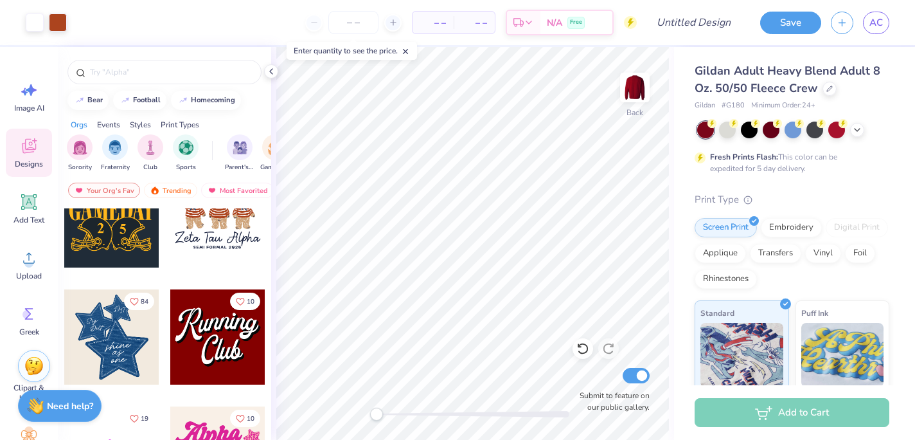
scroll to position [753, 0]
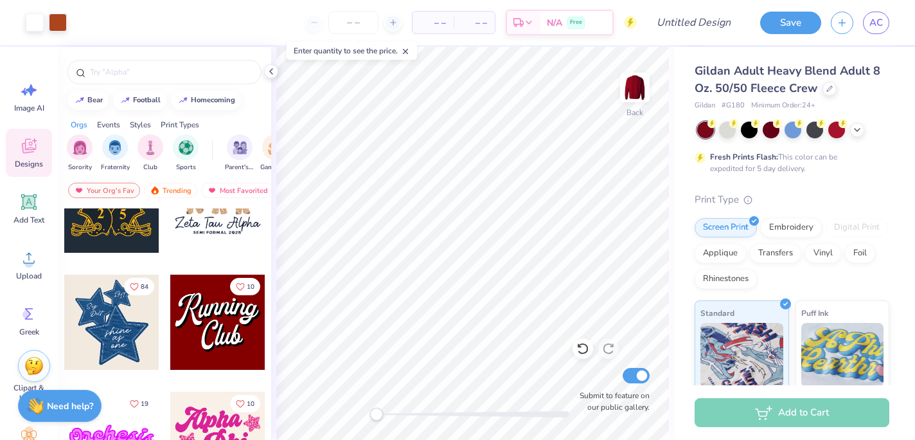
click at [215, 330] on div at bounding box center [217, 321] width 95 height 95
type input "8.99"
type input "4.35"
type input "2.62"
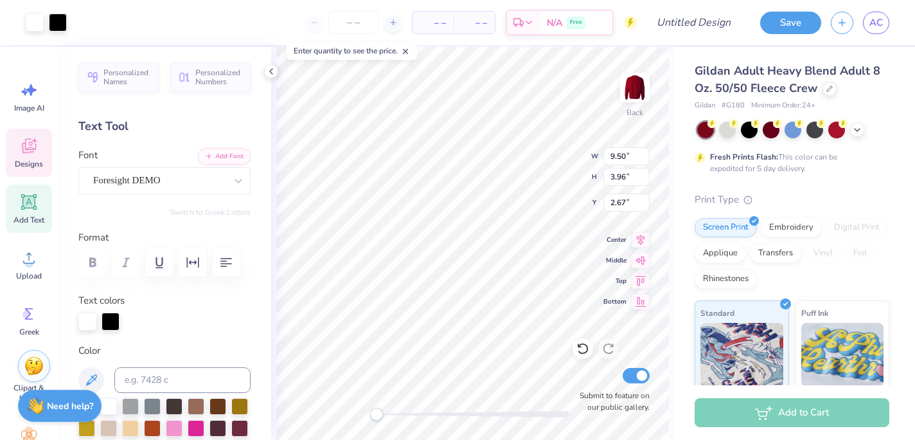
type input "3.96"
type input "2.67"
type textarea "Theta"
type input "4.77"
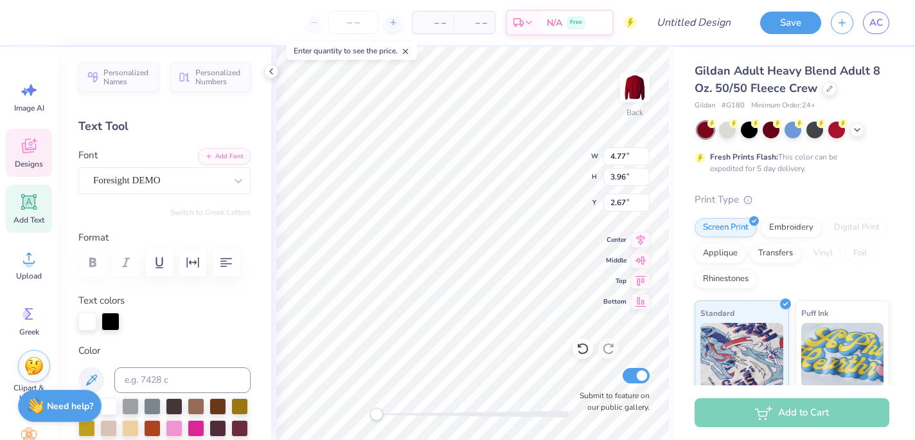
type input "3.57"
type input "5.64"
type textarea "T"
type input "5.75"
type input "3.96"
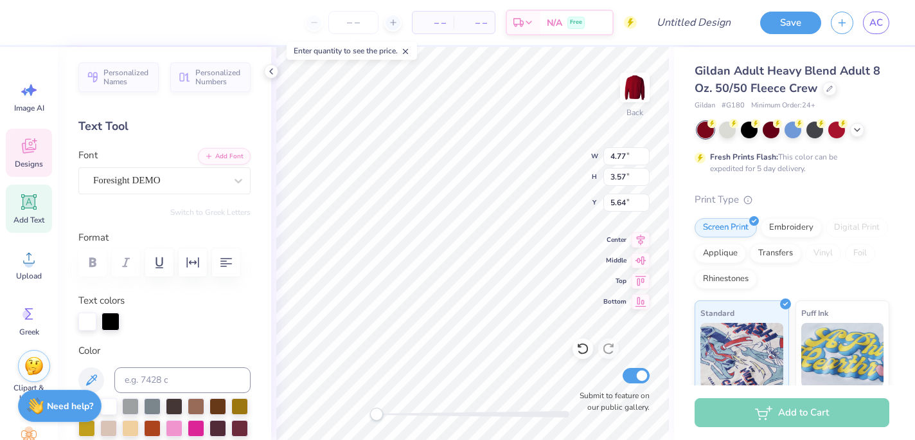
type input "2.68"
type textarea "Theta Tau"
click at [28, 198] on icon at bounding box center [28, 201] width 15 height 15
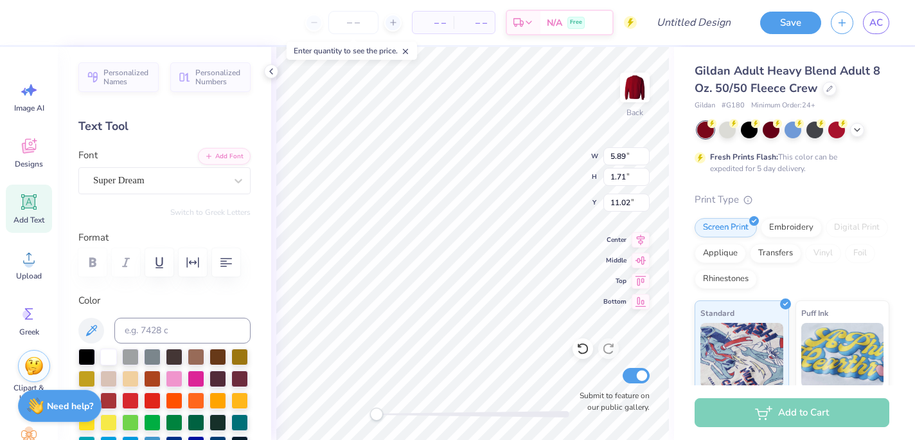
type input "5.89"
type input "1.71"
type input "11.02"
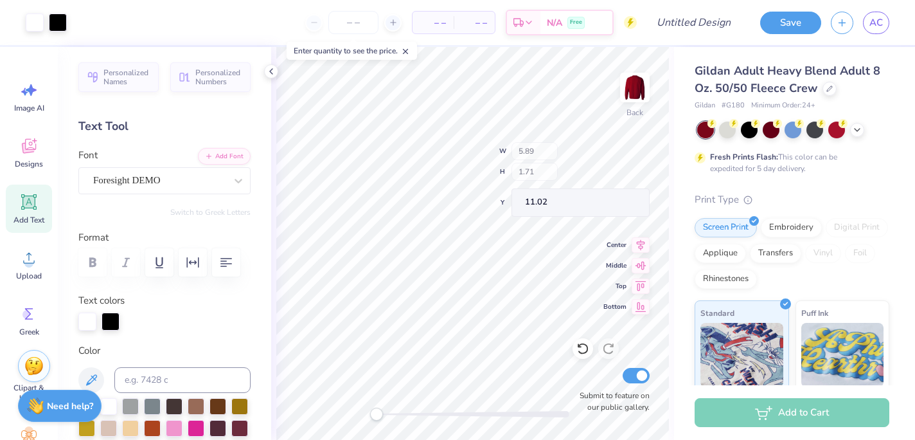
type input "10.32"
type input "4.51"
type input "2.71"
click at [35, 147] on icon at bounding box center [29, 146] width 14 height 15
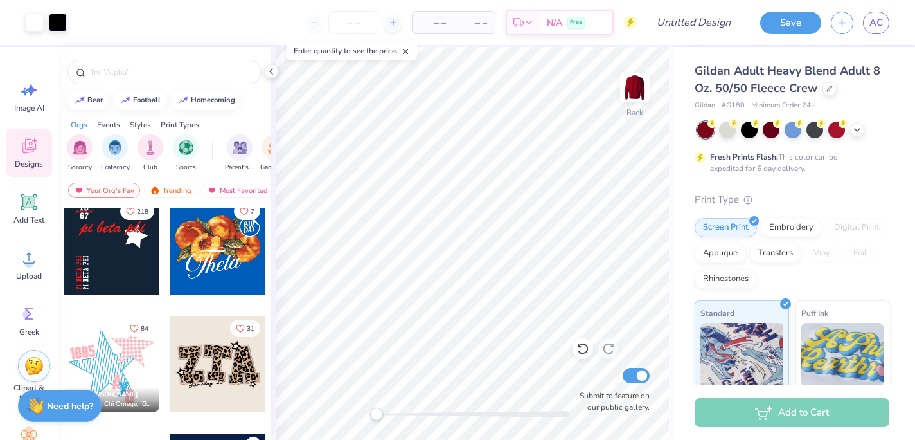
scroll to position [1415, 0]
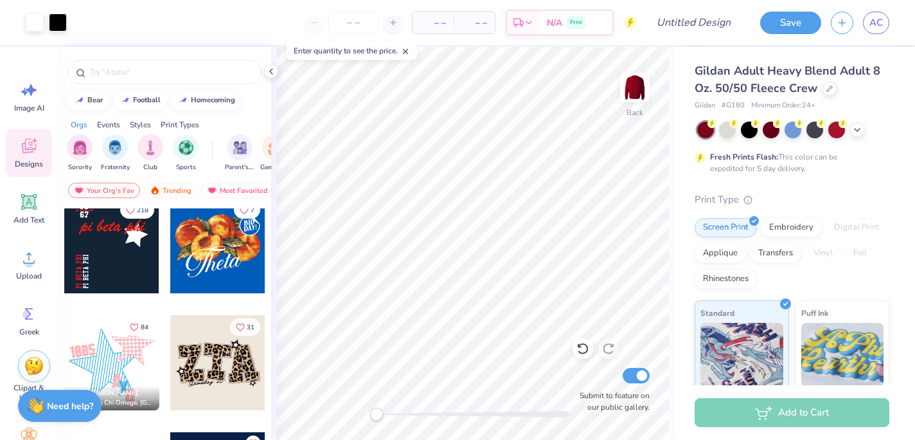
click at [111, 246] on div at bounding box center [111, 245] width 95 height 95
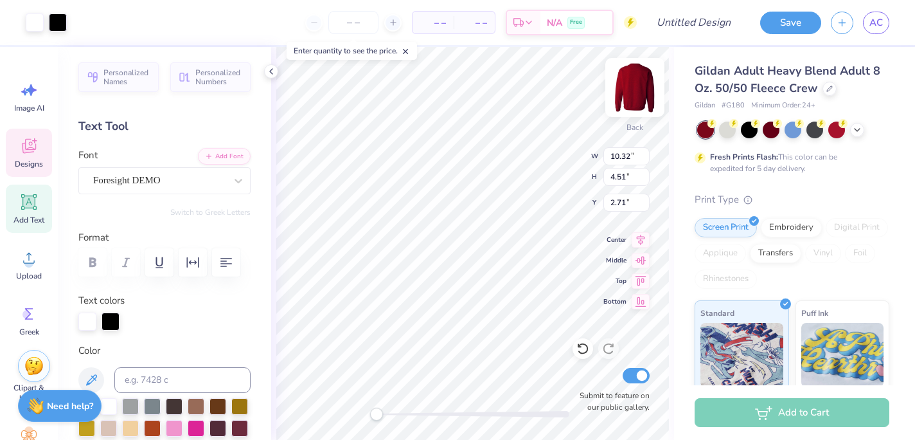
type input "10.32"
type input "4.51"
type input "2.71"
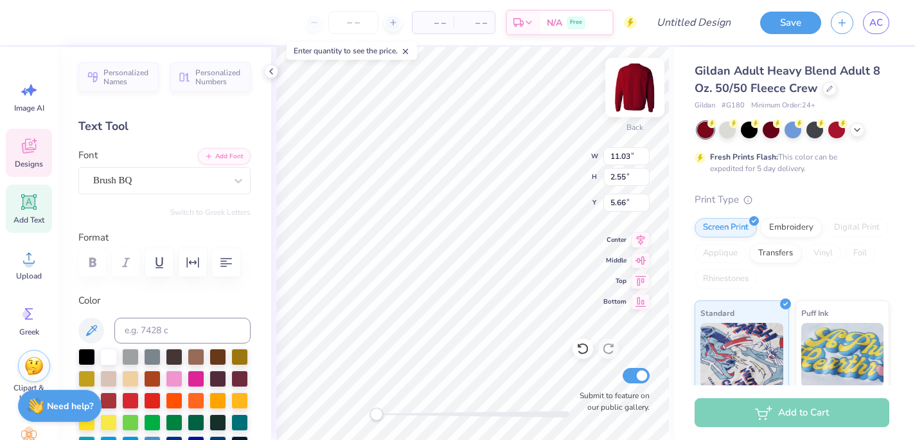
type input "3.01"
type input "0.70"
type input "3.81"
type input "11.03"
type input "2.55"
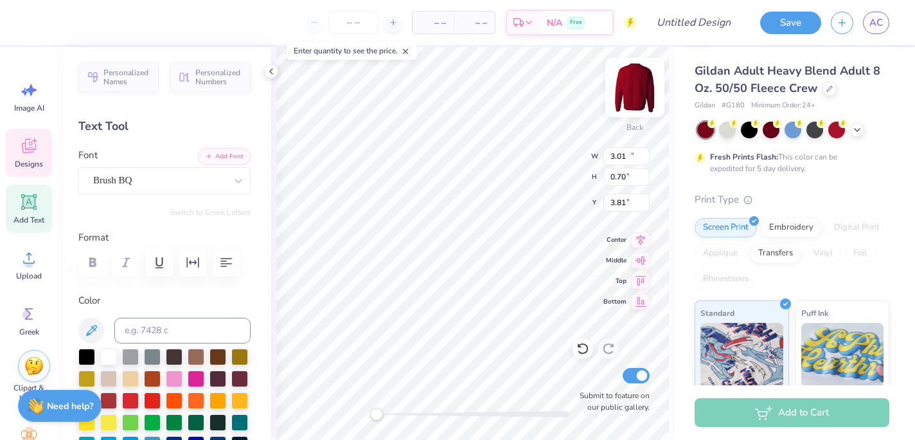
type input "5.66"
type input "3.01"
type input "0.70"
type input "3.81"
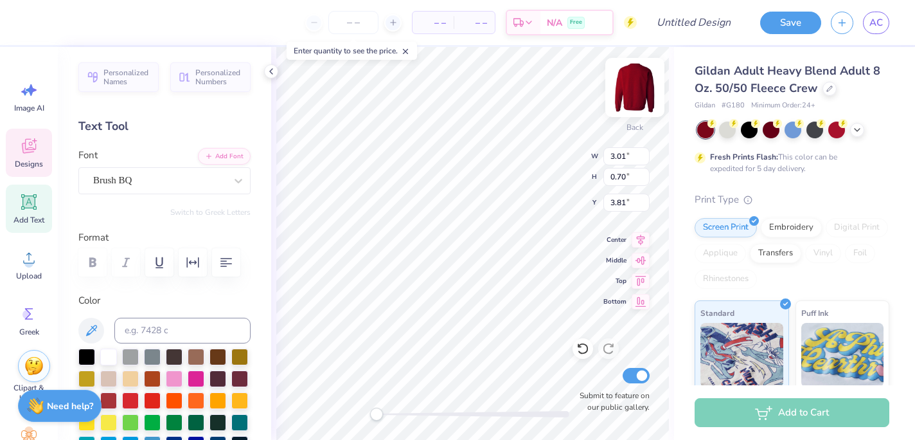
type textarea "Theta Tau"
type input "0.89"
type input "5.58"
type input "11.56"
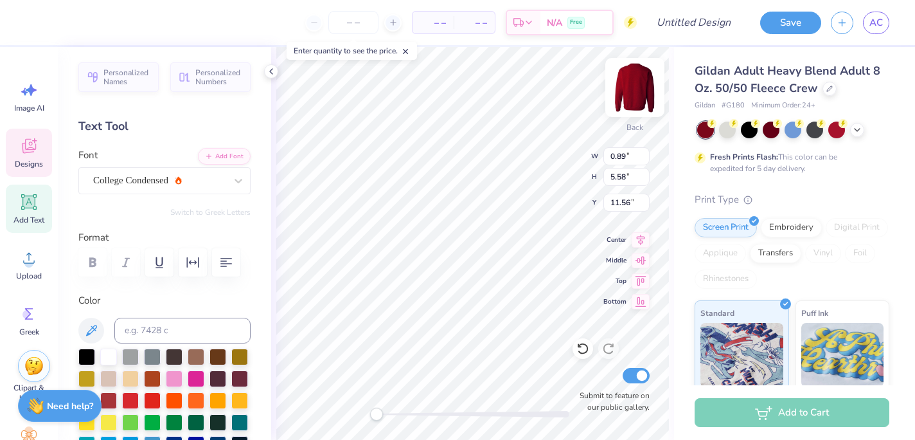
scroll to position [0, 0]
type textarea "Theta Tau"
type input "11.03"
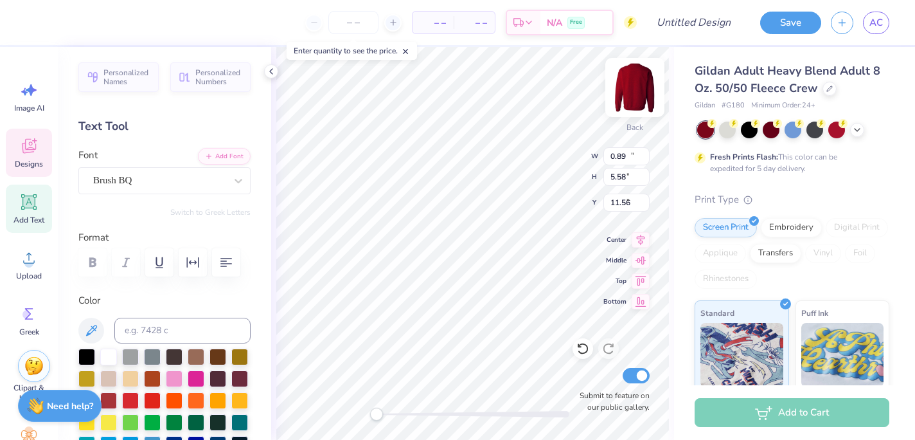
type input "2.55"
type input "5.41"
type textarea "Theta Tau"
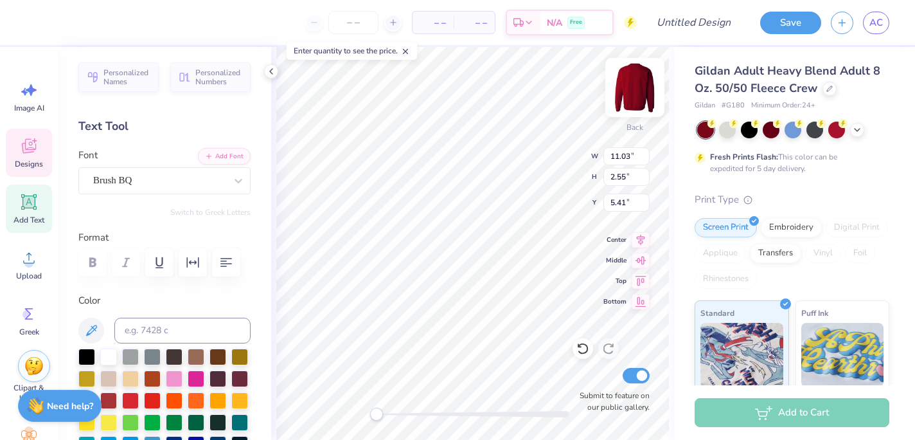
type input "10.67"
type input "2.14"
type input "5.56"
type textarea "19"
type input "1.39"
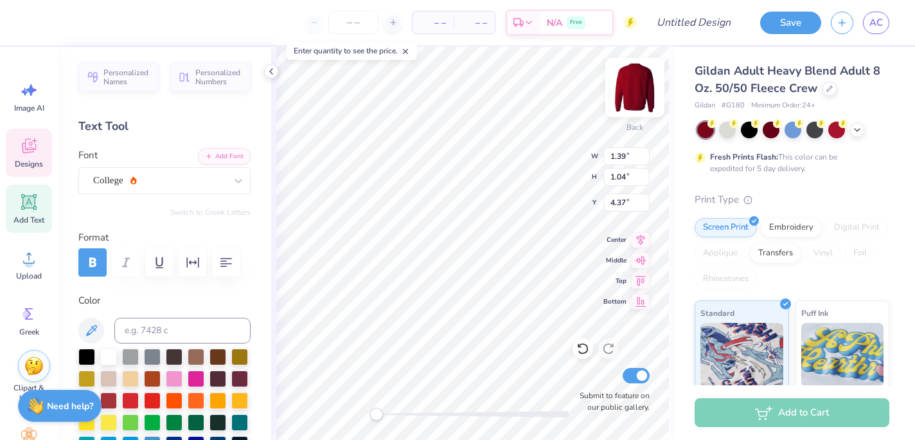
type input "4.37"
type textarea "04"
click at [772, 133] on div at bounding box center [771, 128] width 17 height 17
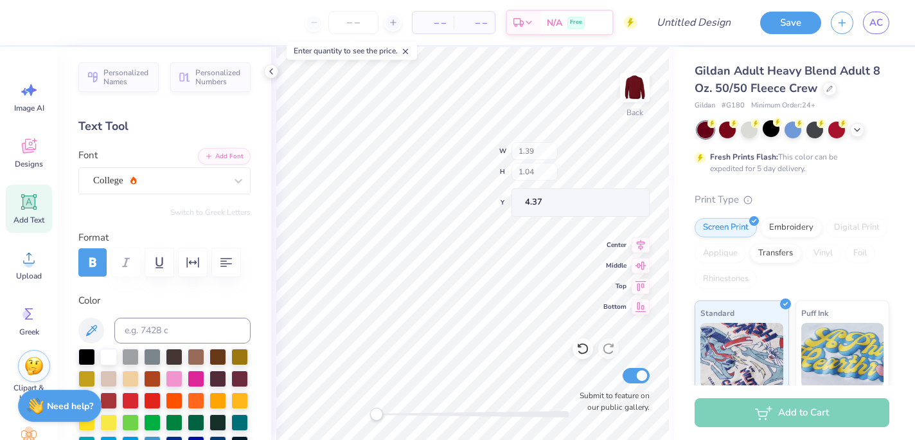
click at [771, 123] on div at bounding box center [771, 128] width 17 height 17
click at [728, 134] on div at bounding box center [727, 129] width 17 height 17
click at [821, 175] on div "Gildan Adult Heavy Blend Adult 8 Oz. 50/50 Fleece Crew Gildan # G180 Minimum Or…" at bounding box center [792, 326] width 195 height 528
click at [789, 172] on div "Fresh Prints Flash: This color can be expedited for 5 day delivery." at bounding box center [789, 162] width 158 height 23
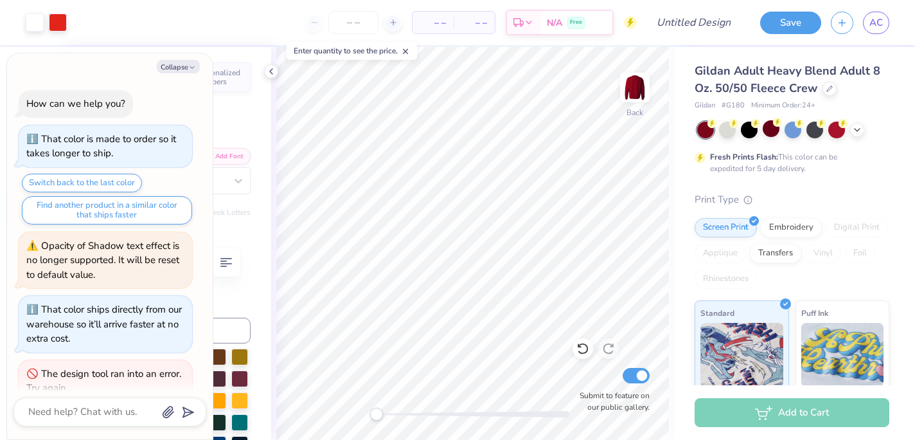
scroll to position [40, 0]
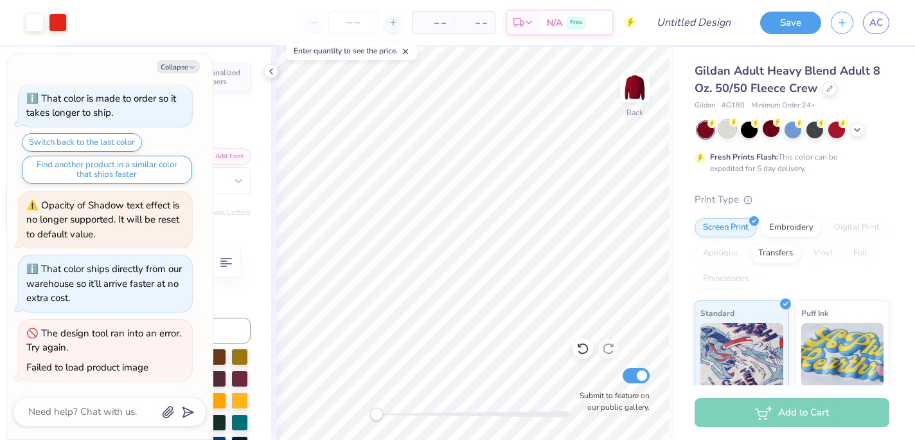
click at [727, 128] on div at bounding box center [727, 128] width 17 height 17
click at [857, 125] on icon at bounding box center [857, 128] width 10 height 10
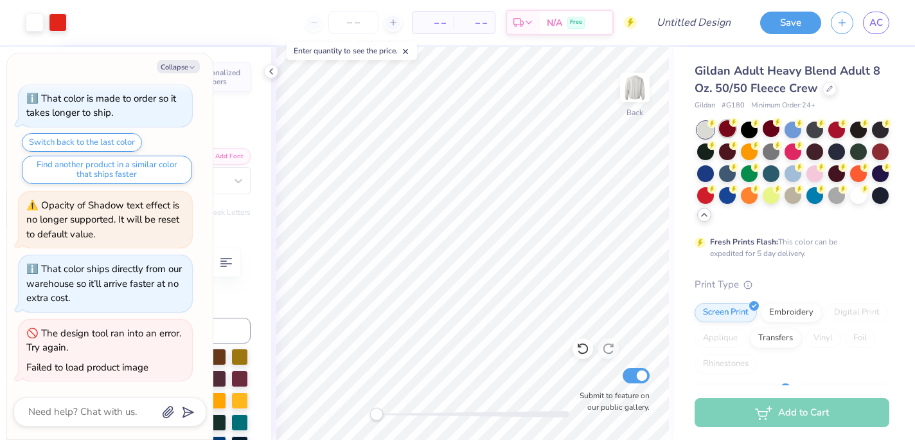
click at [723, 125] on div at bounding box center [727, 128] width 17 height 17
click at [727, 124] on div at bounding box center [727, 128] width 17 height 17
click at [771, 130] on div at bounding box center [771, 128] width 17 height 17
click at [705, 123] on div at bounding box center [705, 129] width 17 height 17
click at [898, 98] on div "Gildan Adult Heavy Blend Adult 8 Oz. 50/50 Fleece Crew Gildan # G180 Minimum Or…" at bounding box center [794, 361] width 241 height 629
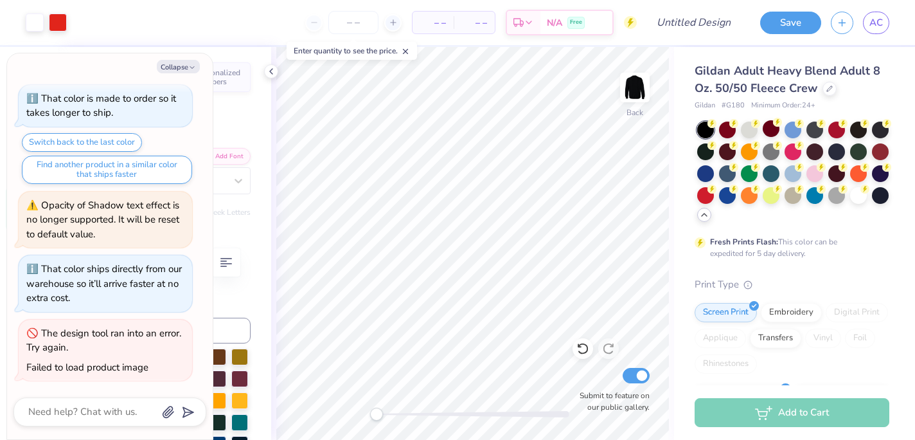
click at [713, 129] on div at bounding box center [705, 129] width 17 height 17
click at [296, 15] on div "– – Per Item – – Total Est. Delivery N/A Free" at bounding box center [356, 22] width 560 height 45
click at [707, 125] on div at bounding box center [705, 129] width 17 height 17
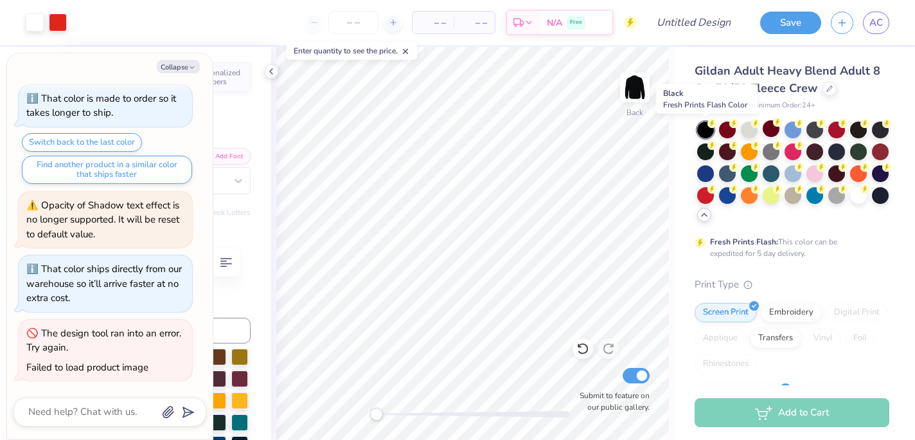
click at [706, 133] on div at bounding box center [705, 129] width 17 height 17
click at [877, 193] on div at bounding box center [880, 194] width 17 height 17
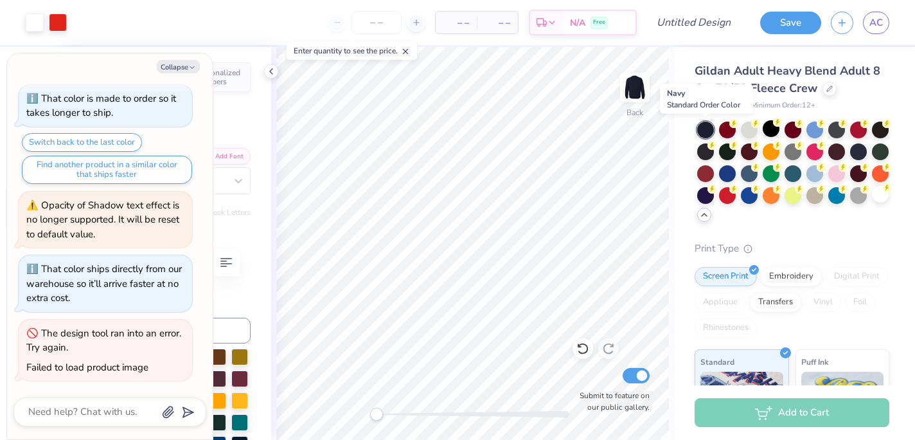
click at [702, 128] on div at bounding box center [705, 129] width 17 height 17
click at [773, 131] on div at bounding box center [771, 128] width 17 height 17
click at [272, 70] on icon at bounding box center [271, 71] width 10 height 10
type textarea "x"
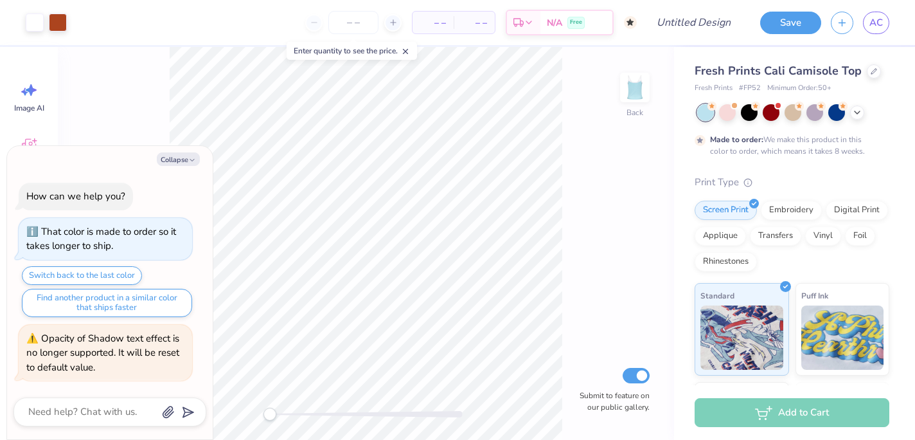
click at [237, 30] on div "– – Per Item – – Total Est. Delivery N/A Free" at bounding box center [356, 22] width 560 height 45
click at [175, 159] on button "Collapse" at bounding box center [178, 158] width 43 height 13
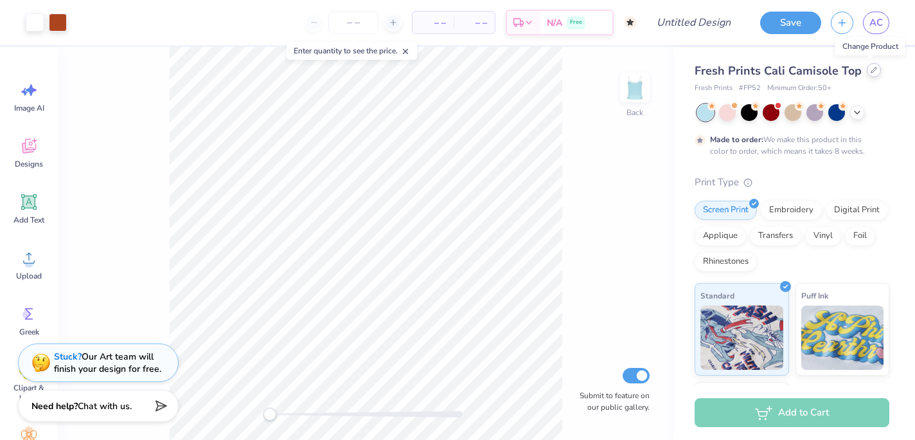
click at [872, 71] on icon at bounding box center [874, 69] width 5 height 5
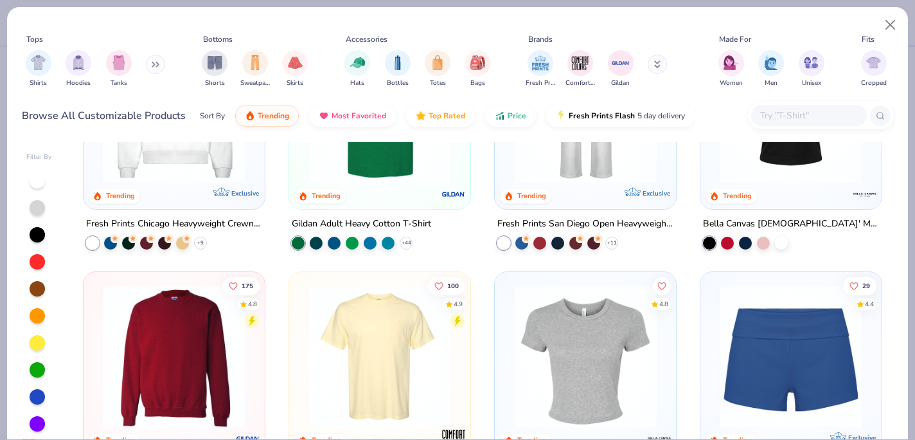
scroll to position [604, 0]
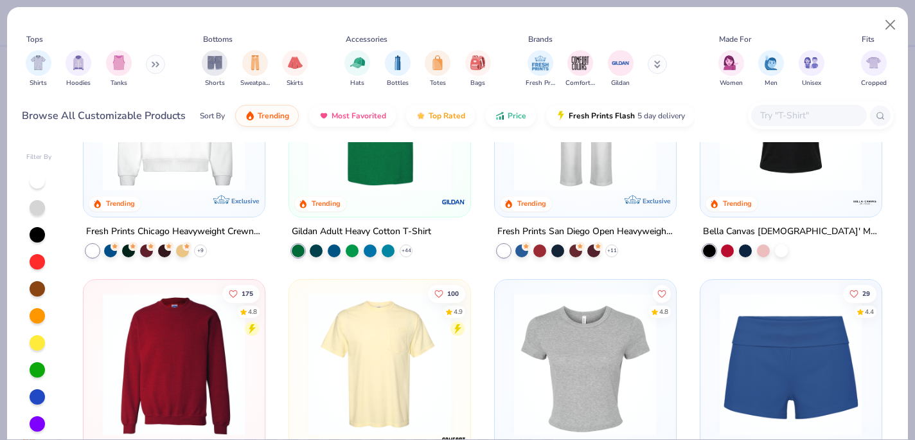
click at [175, 356] on img at bounding box center [174, 363] width 156 height 143
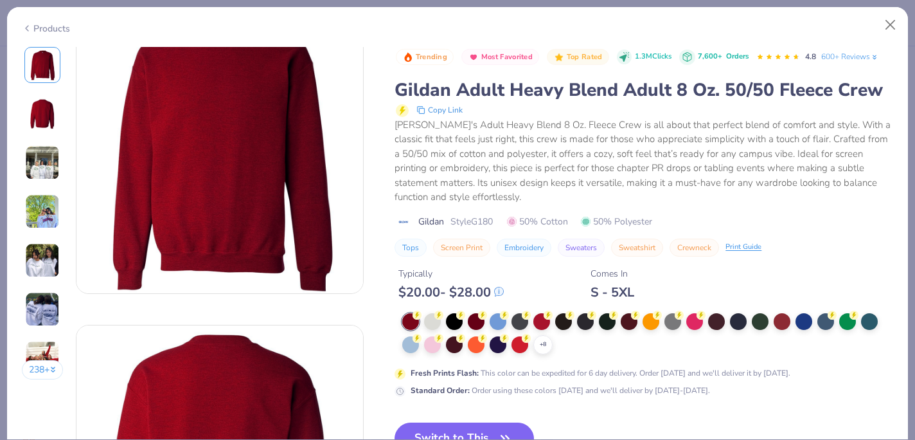
scroll to position [35, 0]
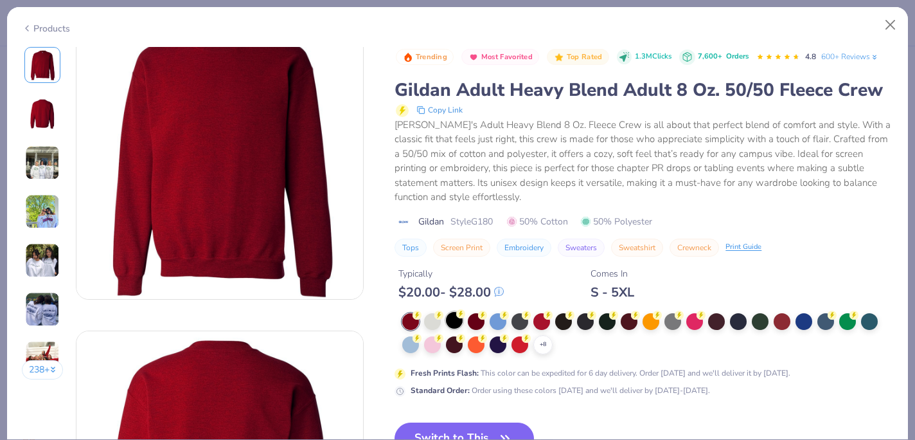
click at [454, 320] on div at bounding box center [454, 320] width 17 height 17
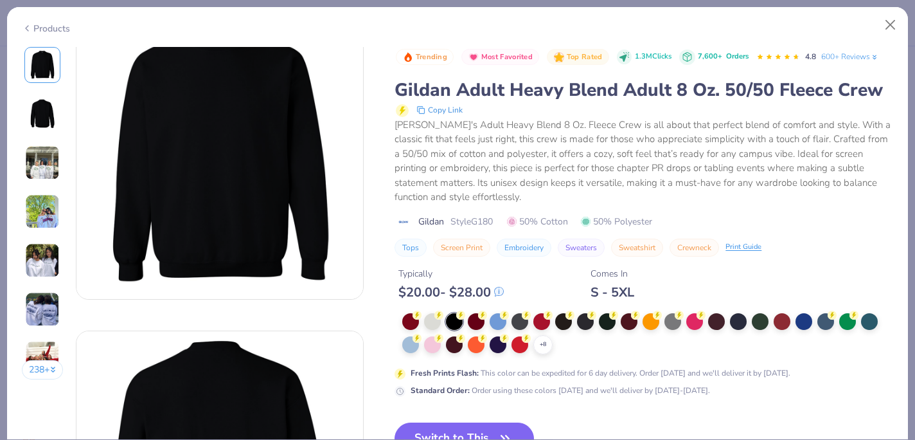
scroll to position [62, 0]
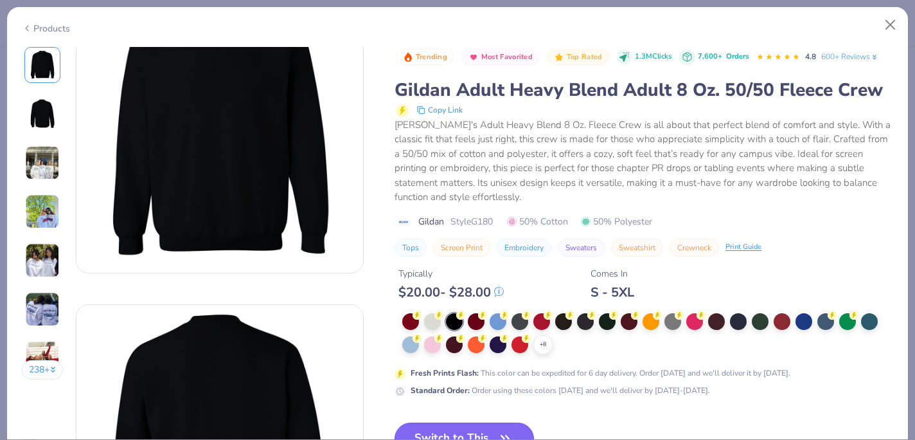
click at [453, 428] on button "Switch to This" at bounding box center [464, 438] width 139 height 32
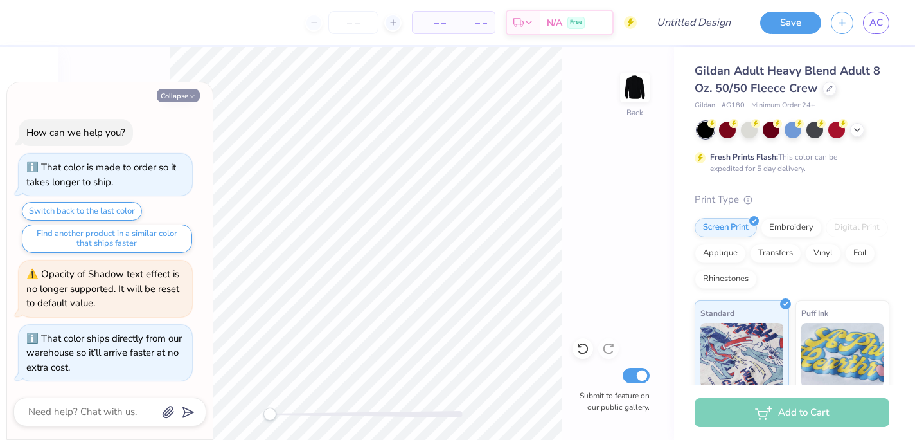
click at [186, 96] on button "Collapse" at bounding box center [178, 95] width 43 height 13
type textarea "x"
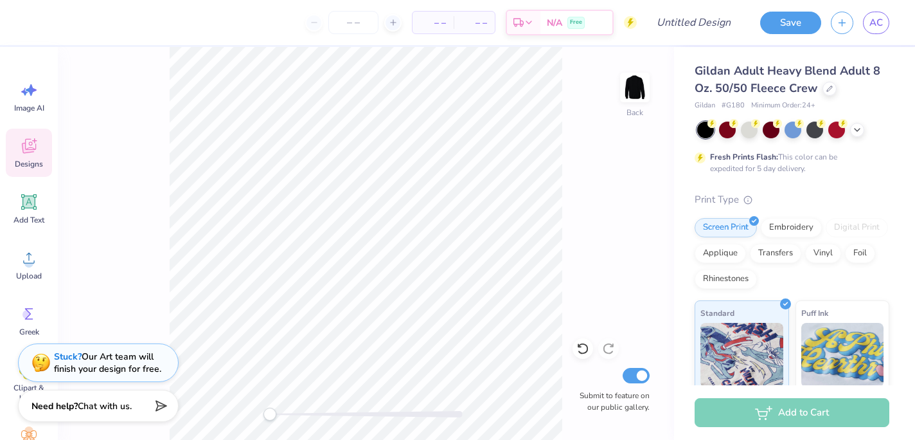
click at [24, 154] on icon at bounding box center [28, 145] width 19 height 19
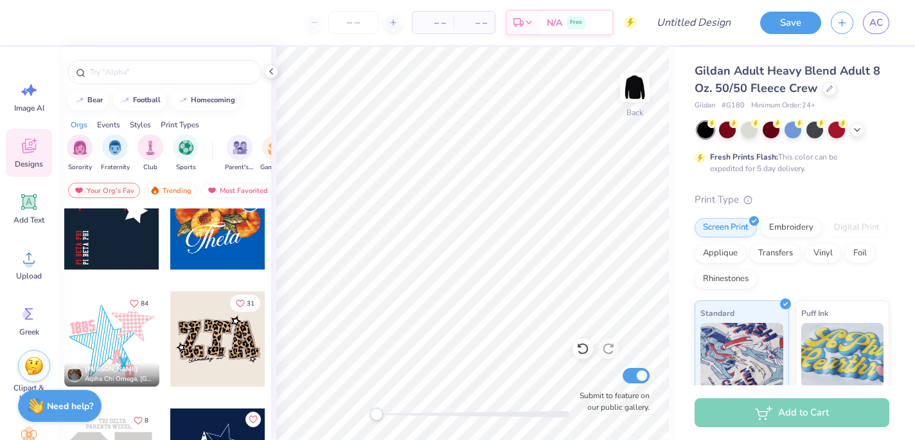
scroll to position [1436, 0]
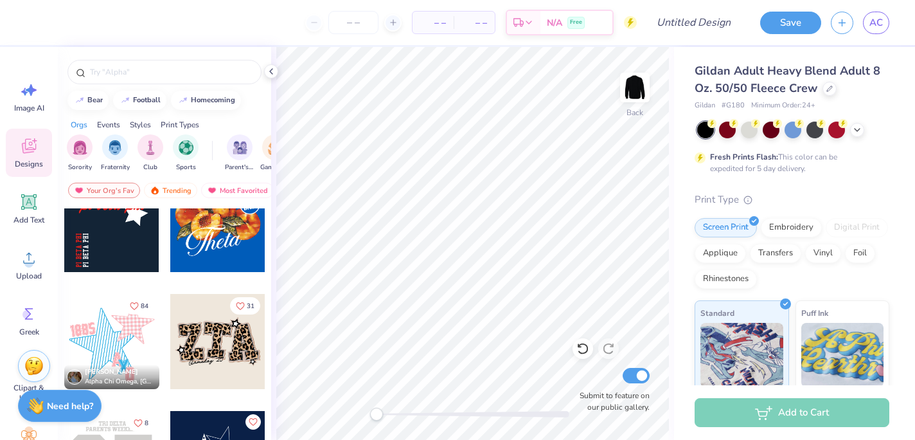
click at [129, 242] on div at bounding box center [111, 224] width 95 height 95
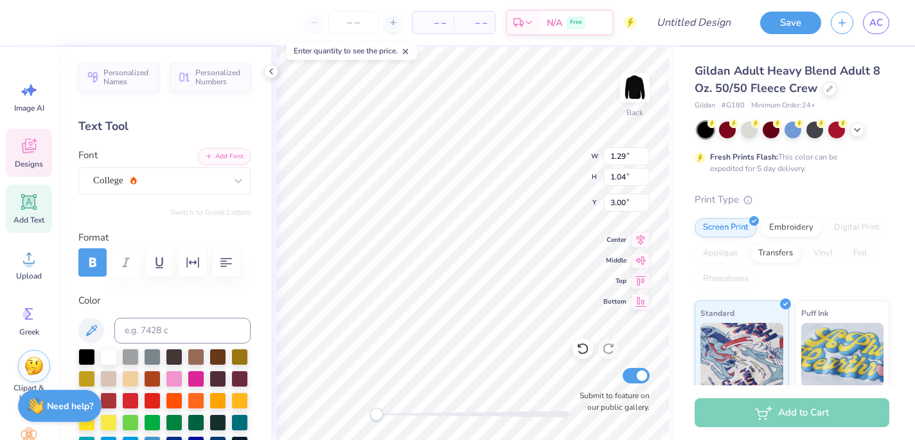
type textarea "19"
type input "1.39"
type input "4.37"
type textarea "04"
type input "3.01"
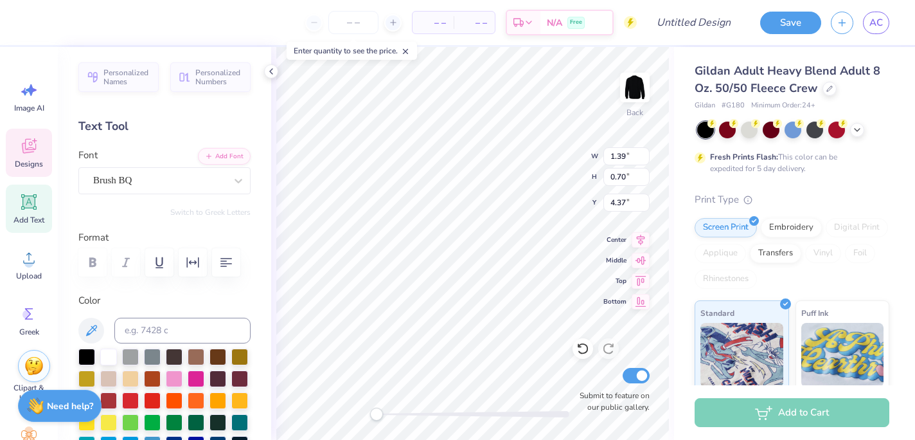
type input "0.70"
type input "3.81"
